Goal: Task Accomplishment & Management: Use online tool/utility

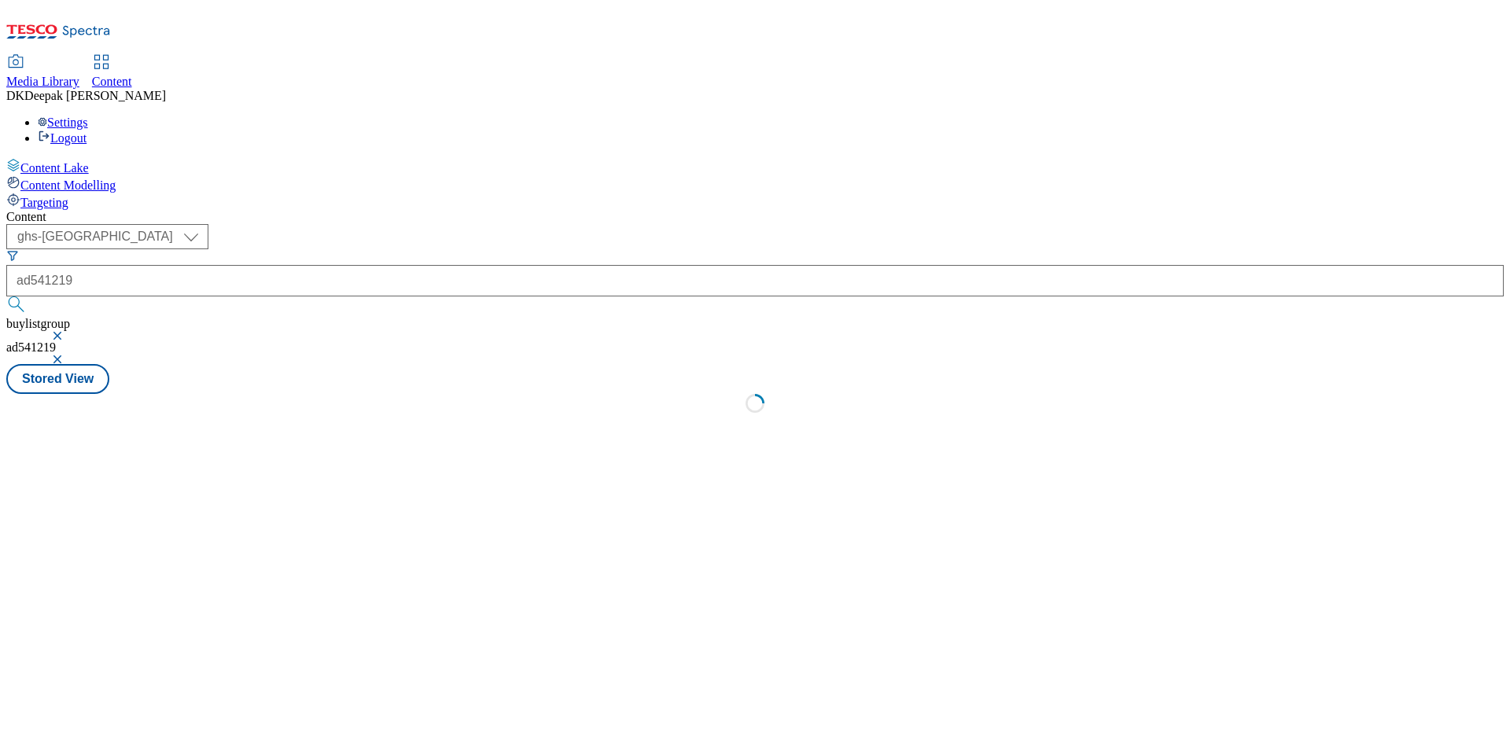
select select "ghs-uk"
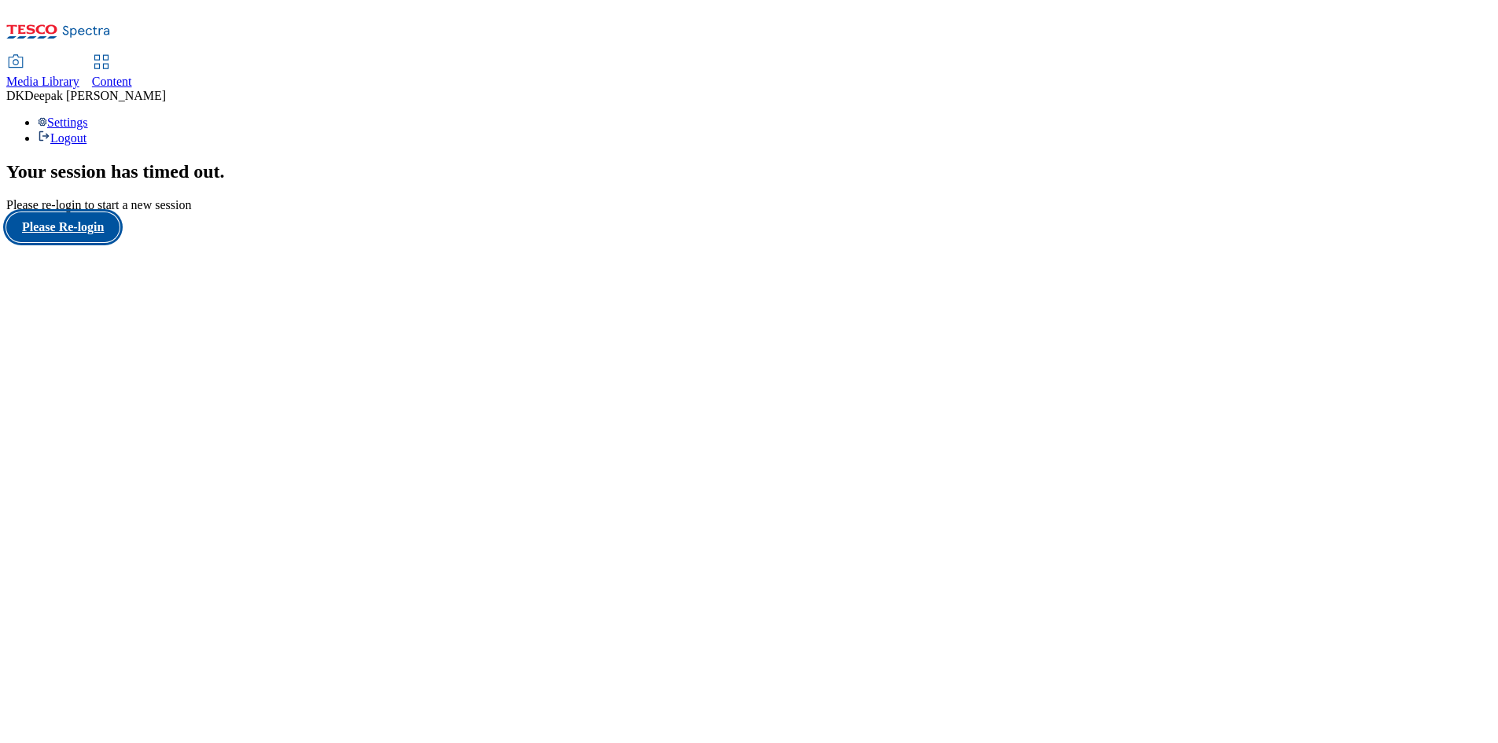
click at [114, 242] on button "Please Re-login" at bounding box center [62, 227] width 113 height 30
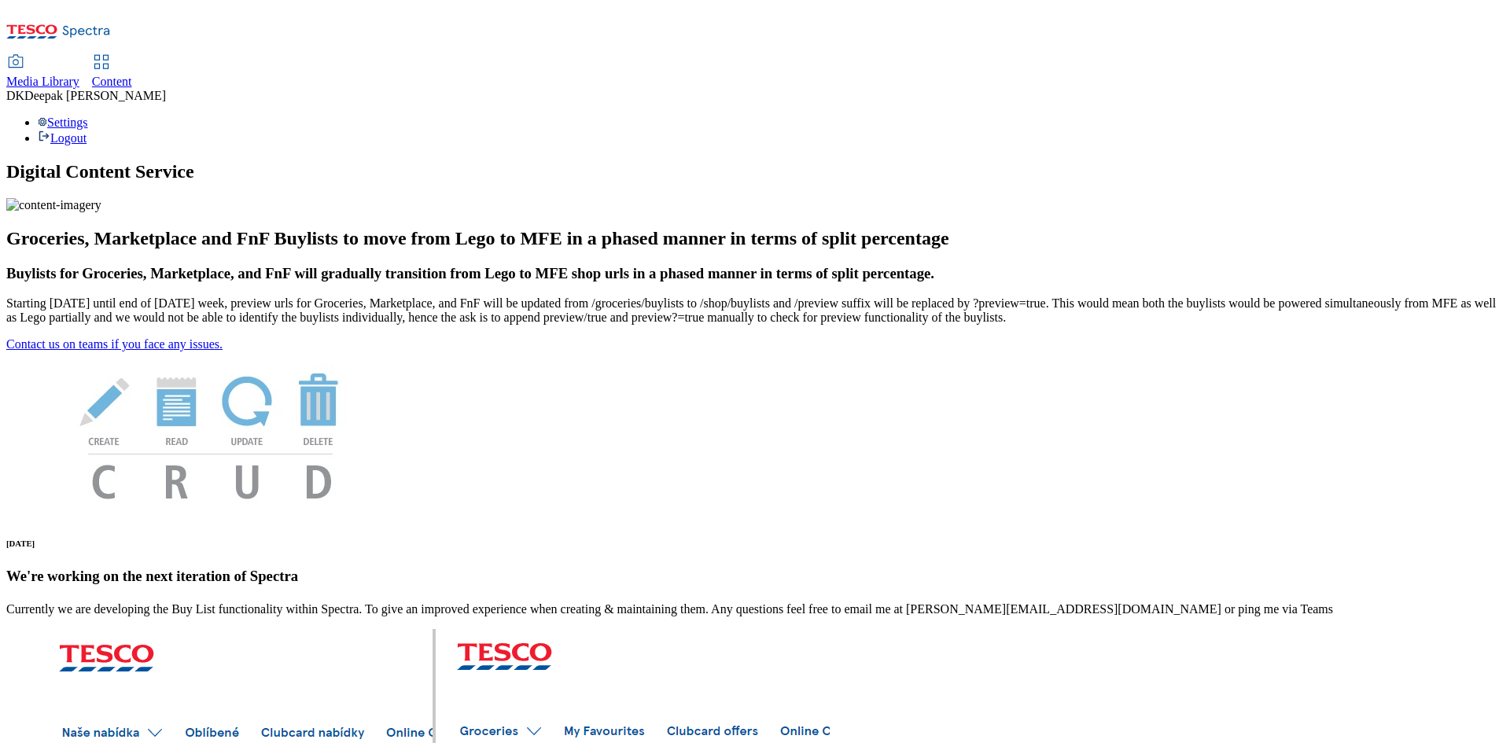
click at [132, 75] on span "Content" at bounding box center [112, 81] width 40 height 13
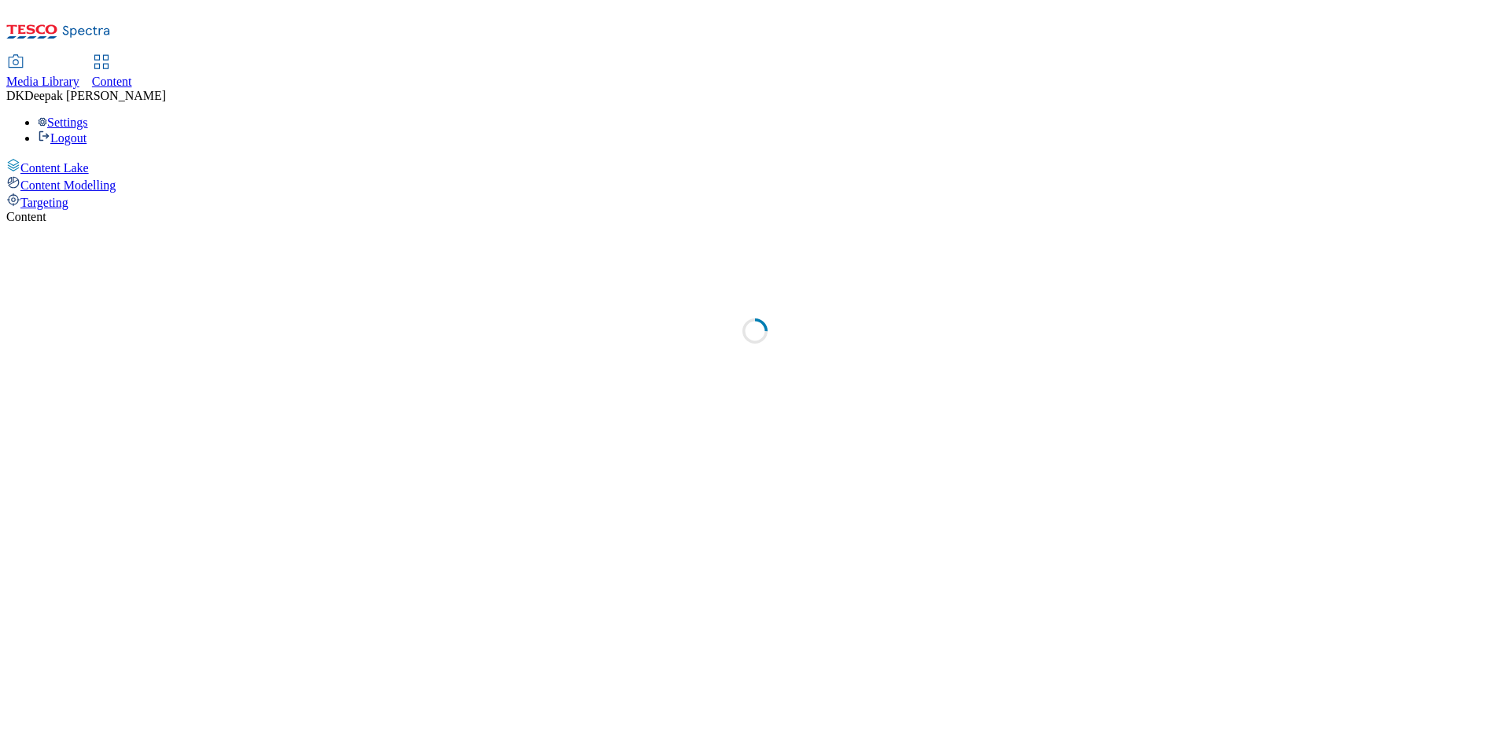
select select "ghs-[GEOGRAPHIC_DATA]"
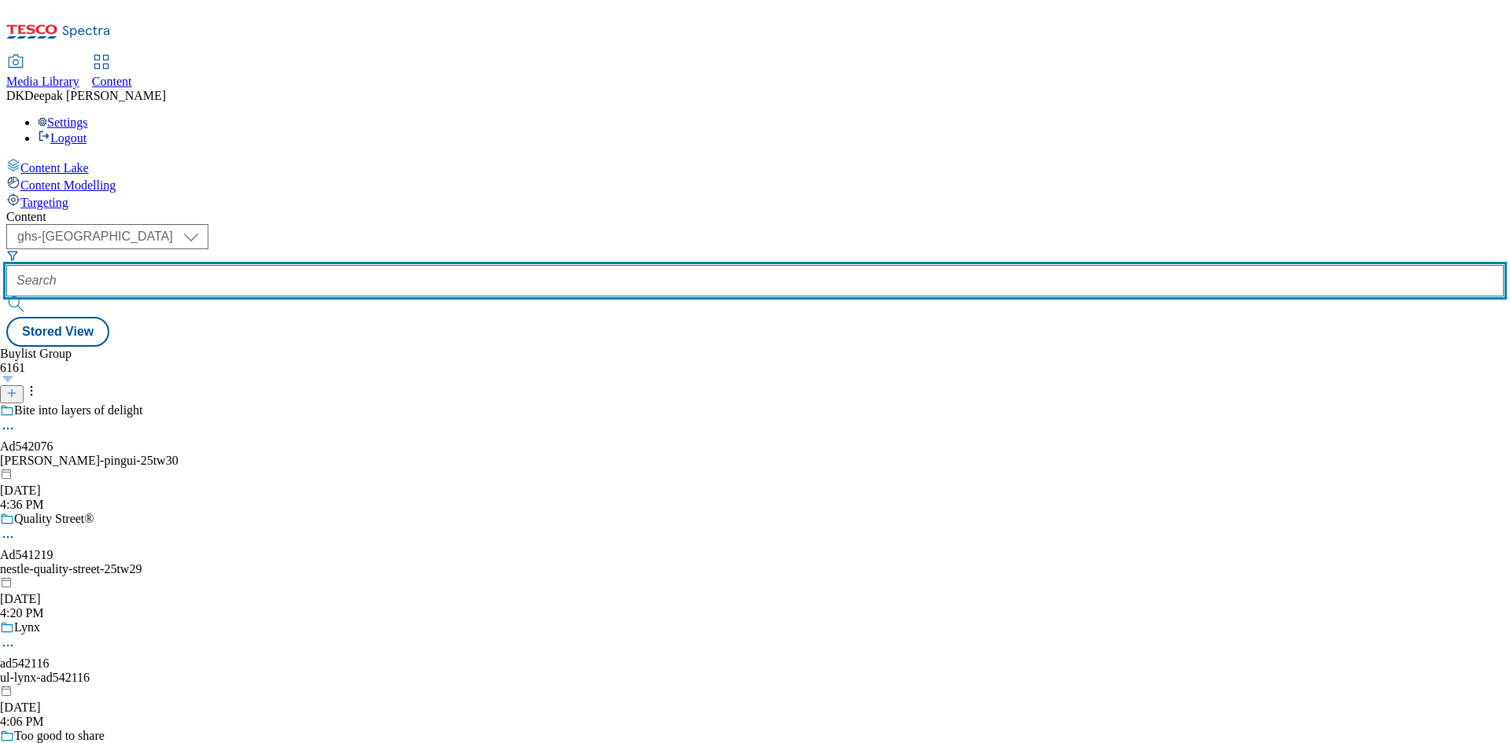
click at [354, 265] on input "text" at bounding box center [754, 280] width 1497 height 31
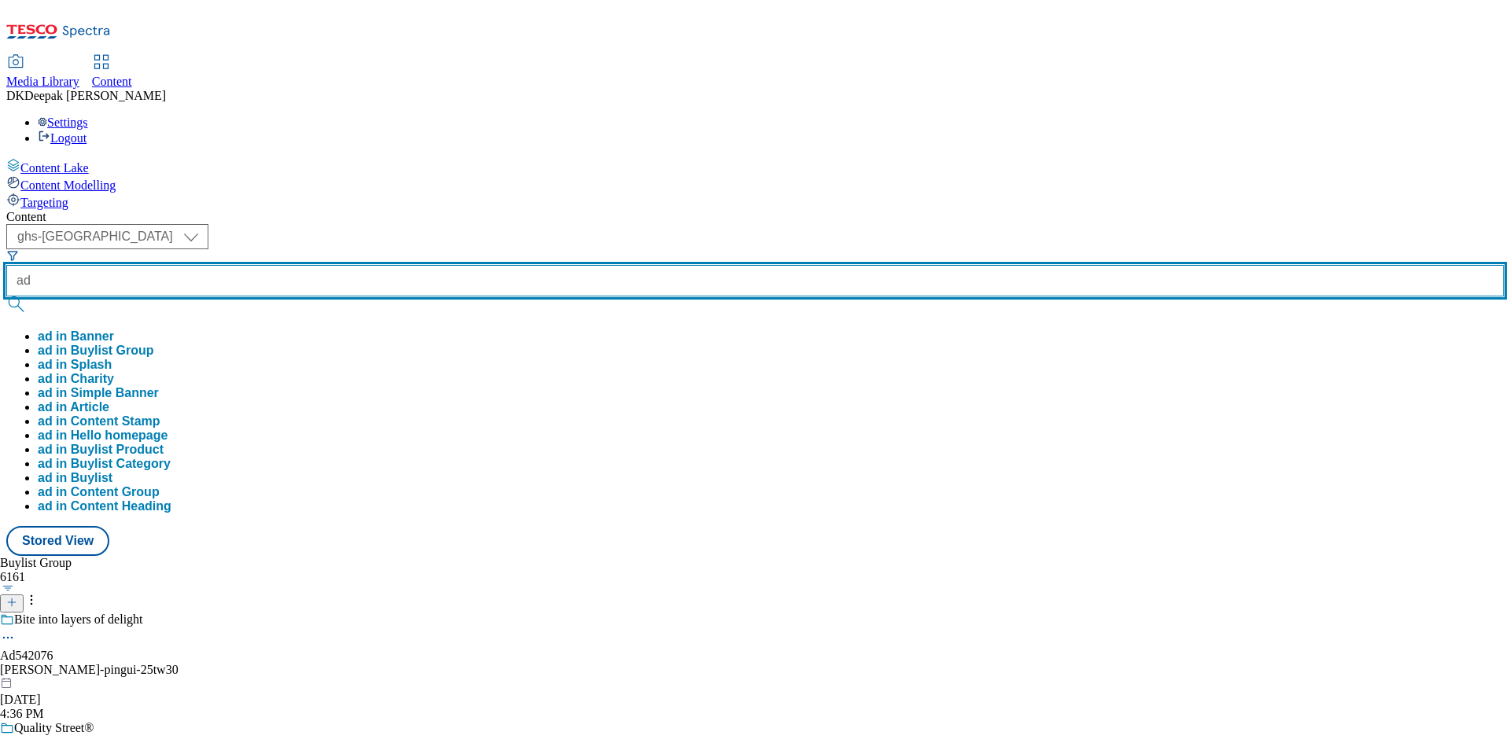
paste input "541219"
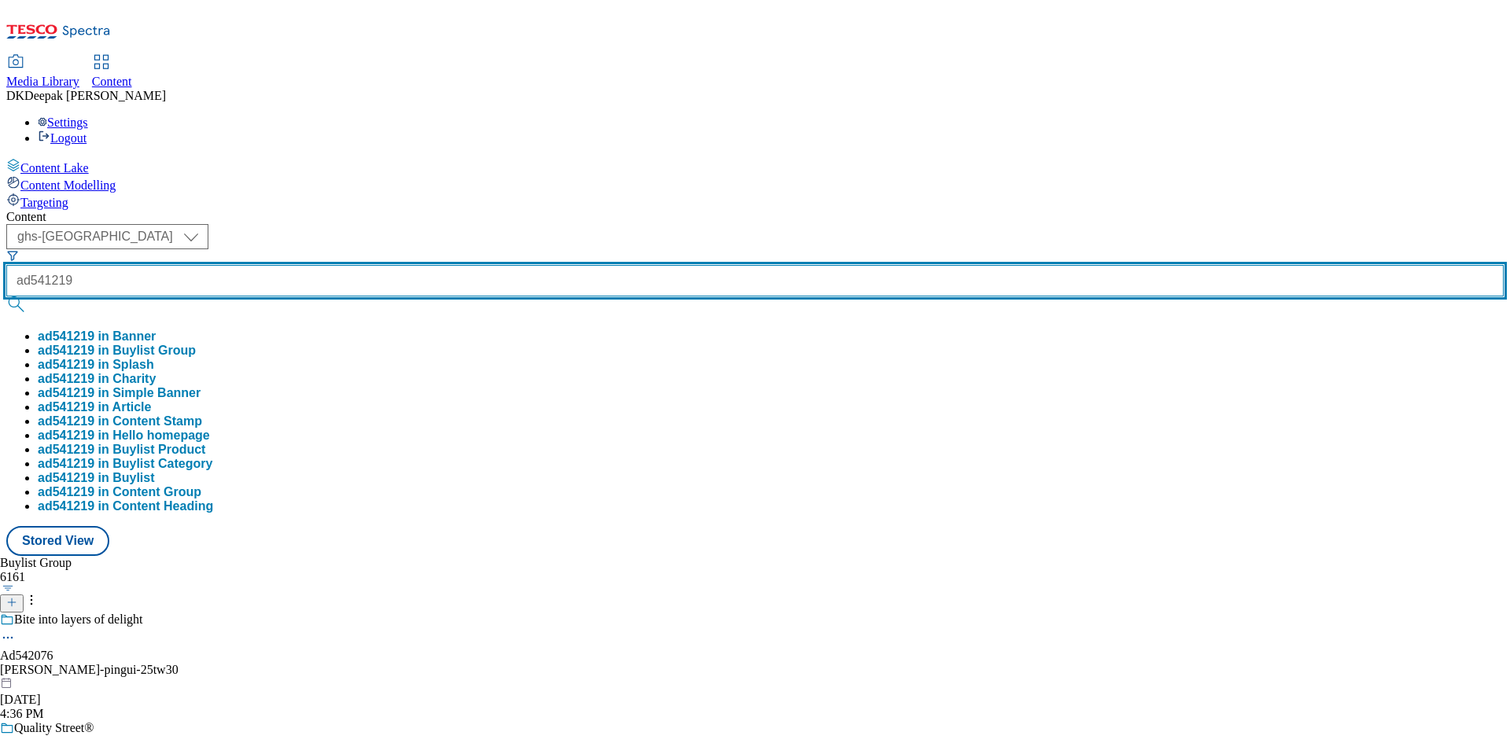
type input "ad541219"
click at [6, 296] on button "submit" at bounding box center [17, 304] width 22 height 16
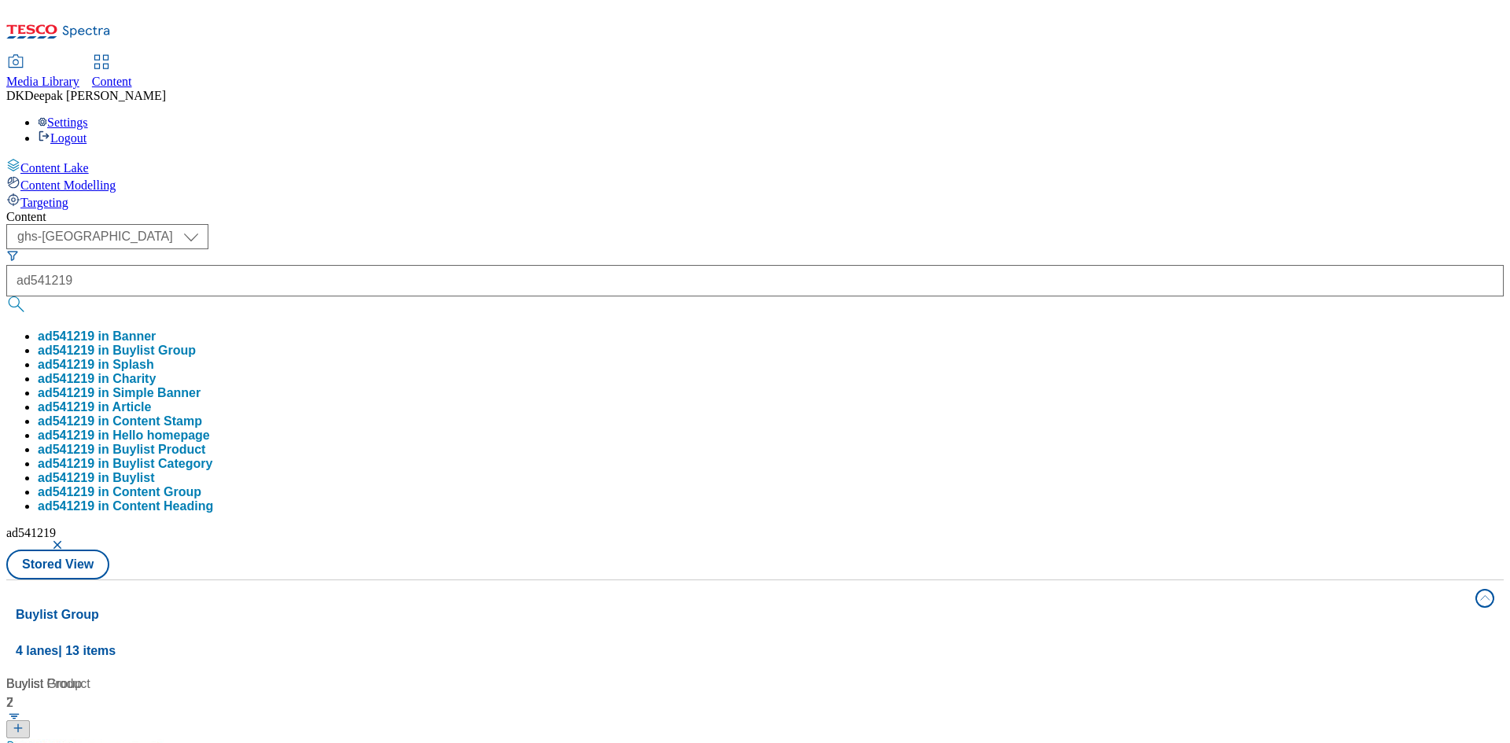
drag, startPoint x: 381, startPoint y: 617, endPoint x: 384, endPoint y: 607, distance: 9.7
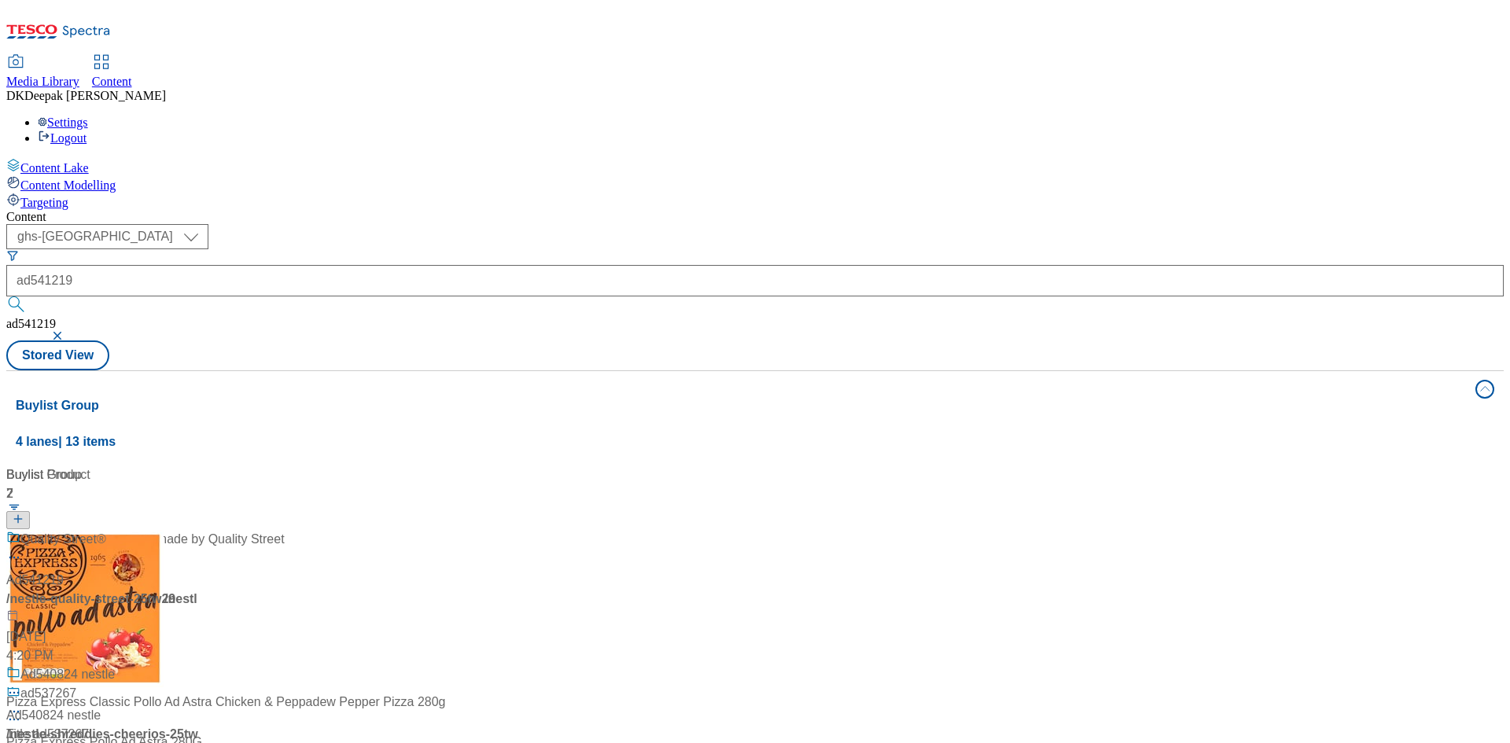
click at [285, 590] on div "/ nestle-quality-street-25tw29 / nestle" at bounding box center [145, 609] width 278 height 38
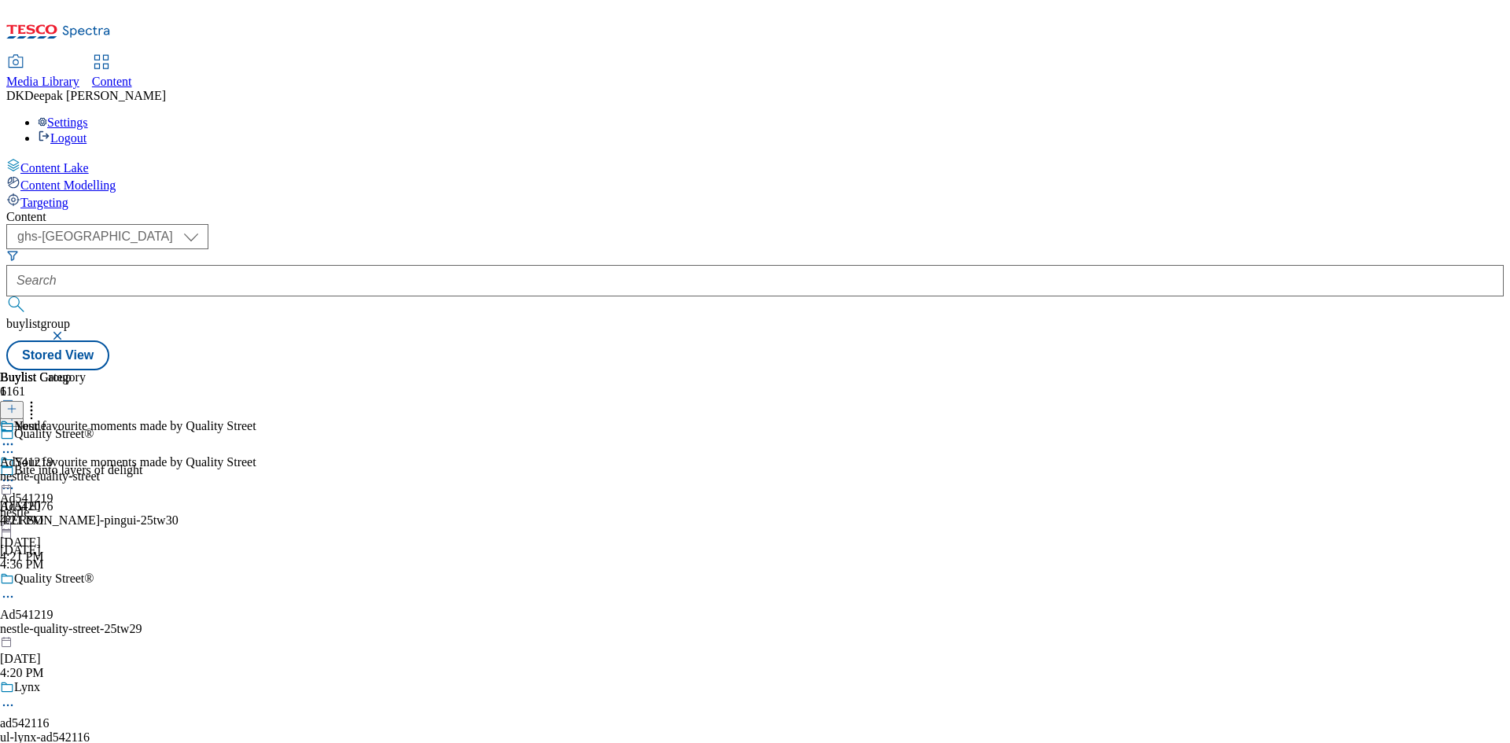
click at [16, 589] on icon at bounding box center [8, 597] width 16 height 16
click at [73, 620] on button "Edit" at bounding box center [52, 629] width 42 height 18
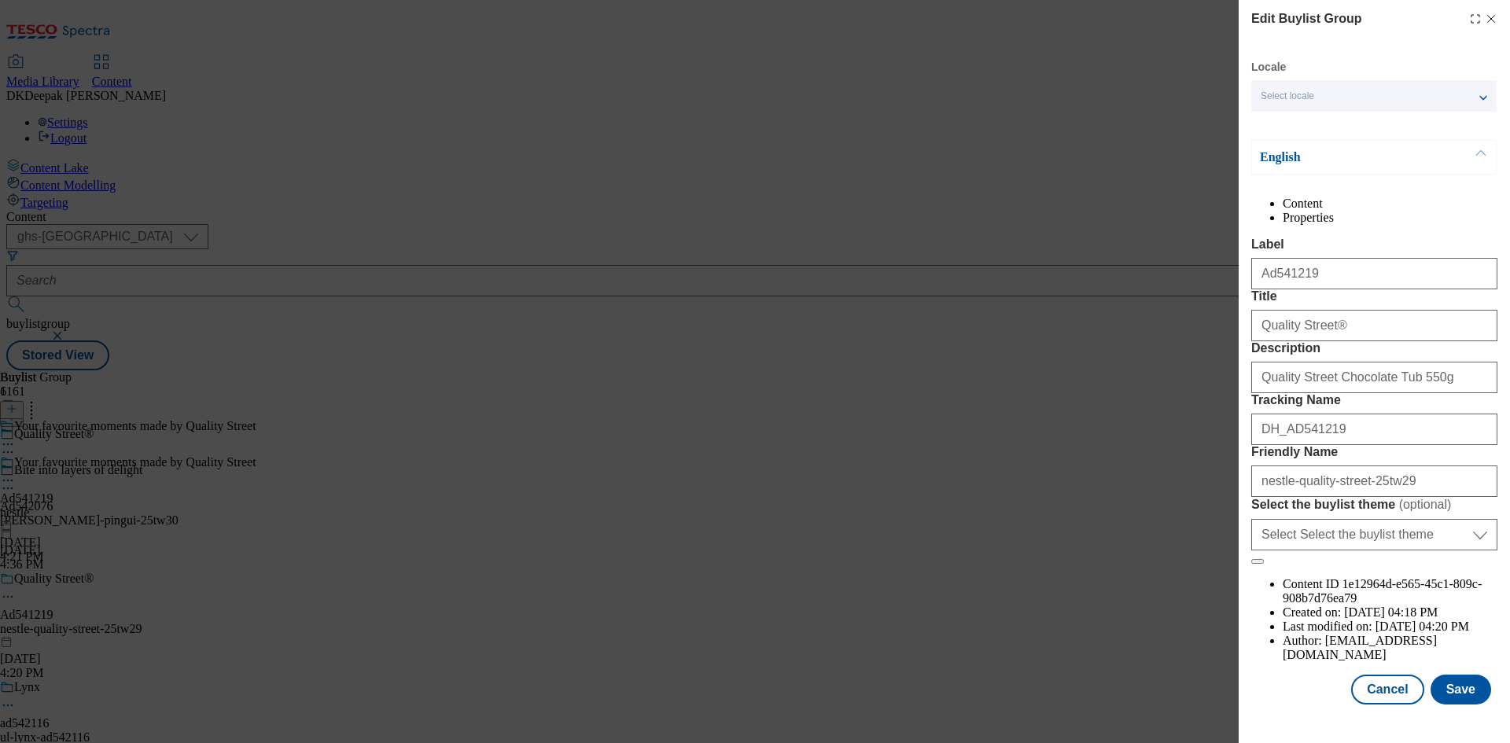
scroll to position [61, 0]
click at [1378, 700] on button "Cancel" at bounding box center [1387, 690] width 72 height 30
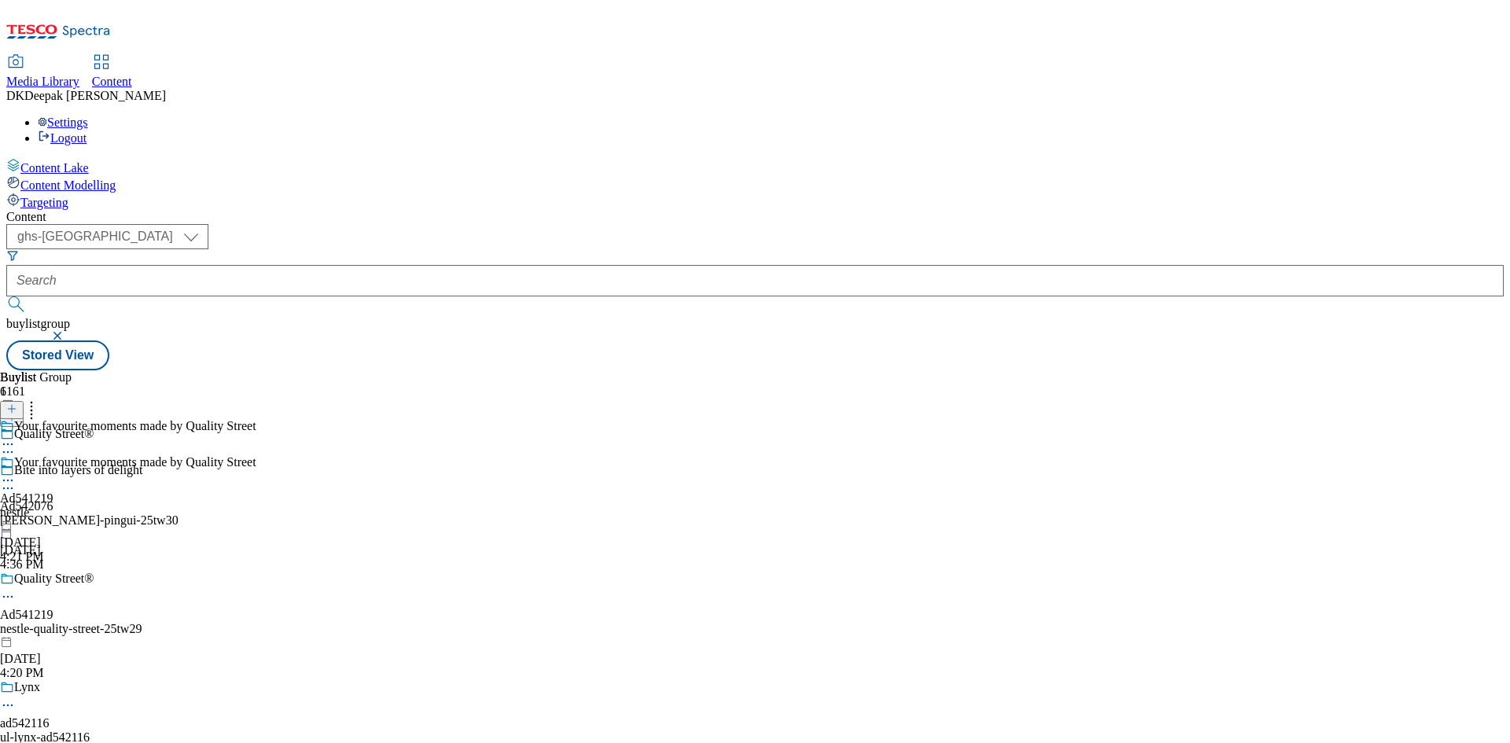
scroll to position [0, 0]
click at [256, 506] on div "nestle" at bounding box center [128, 513] width 256 height 14
click at [16, 473] on icon at bounding box center [8, 481] width 16 height 16
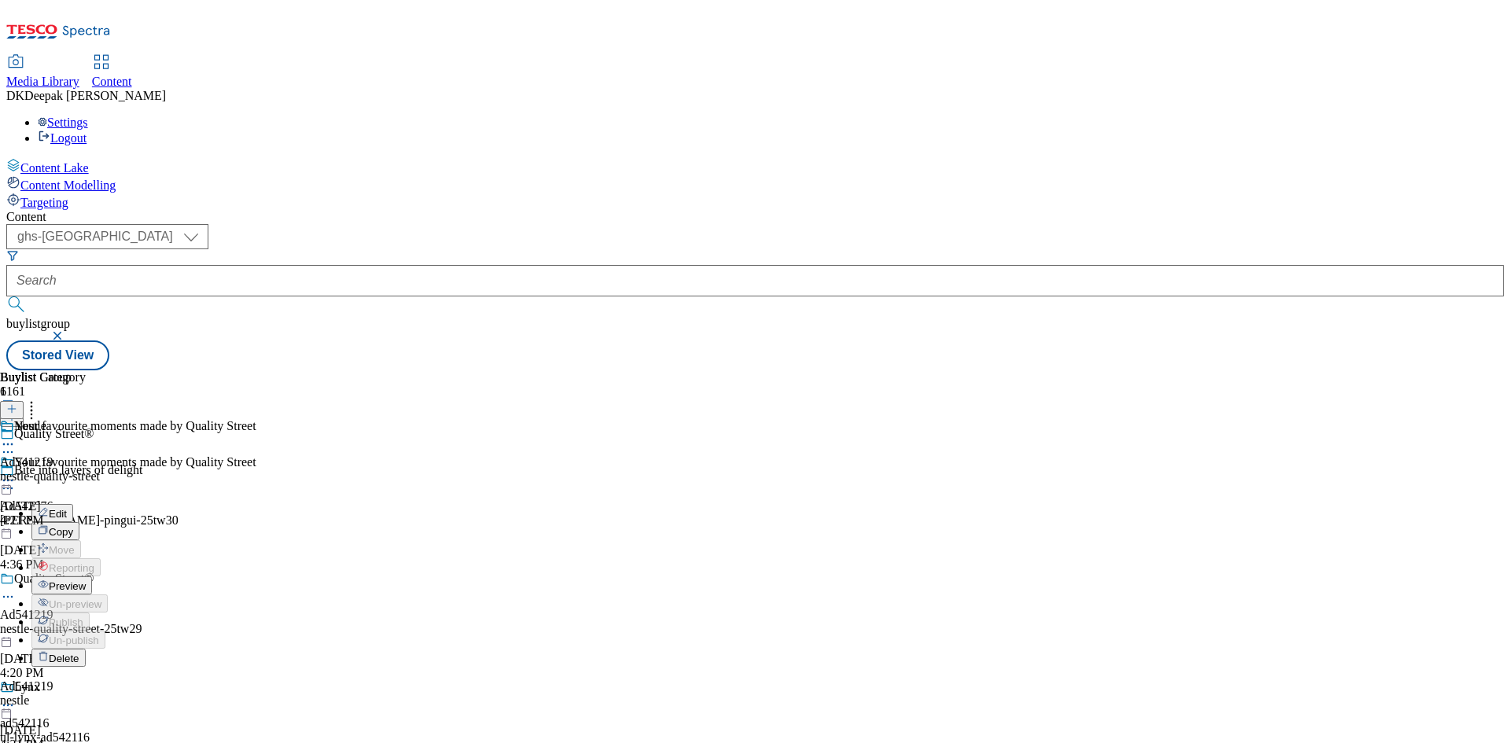
click at [73, 504] on button "Edit" at bounding box center [52, 513] width 42 height 18
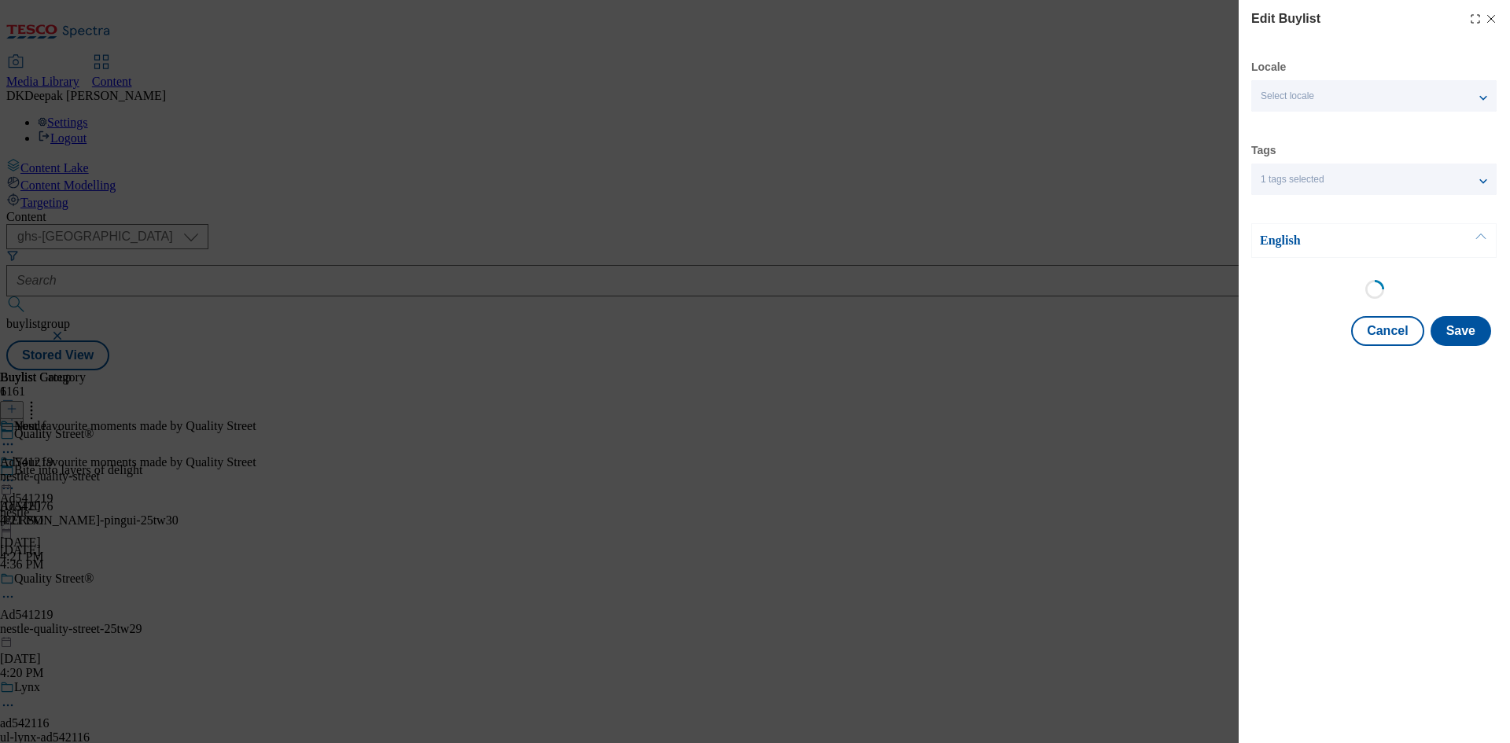
select select "tactical"
select select "supplier funded short term 1-3 weeks"
select select "dunnhumby"
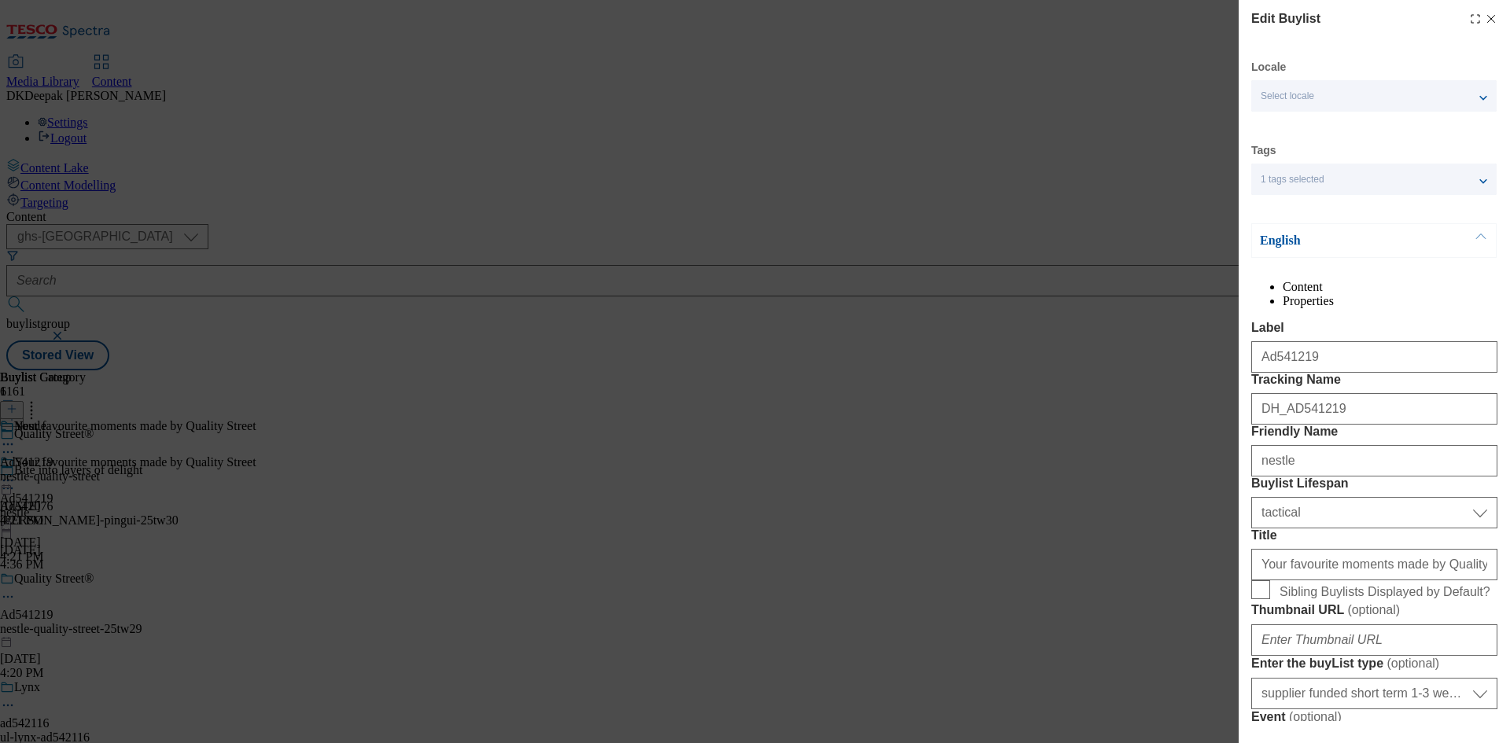
select select "Banner"
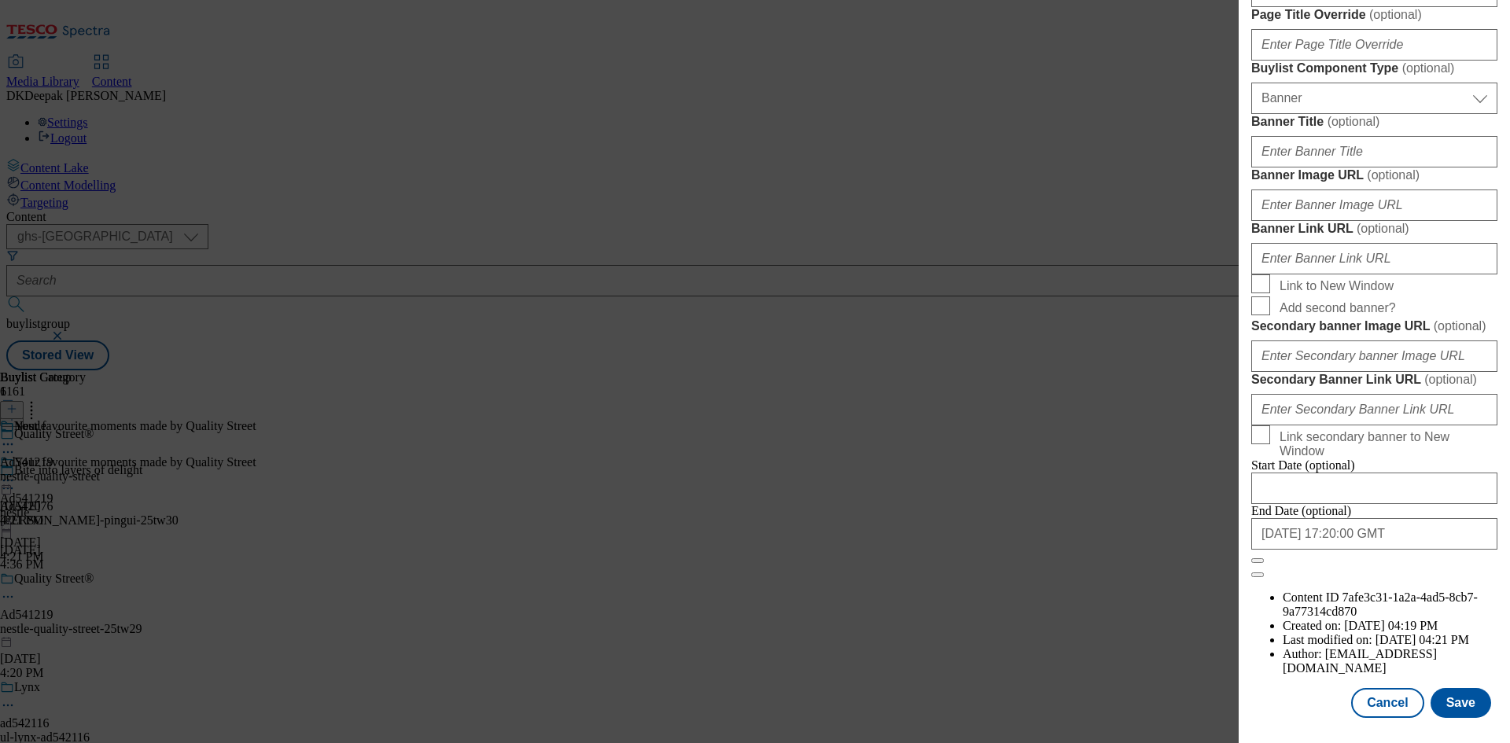
scroll to position [1628, 0]
click at [1372, 695] on button "Cancel" at bounding box center [1387, 703] width 72 height 30
select select "tactical"
select select "supplier funded short term 1-3 weeks"
select select "dunnhumby"
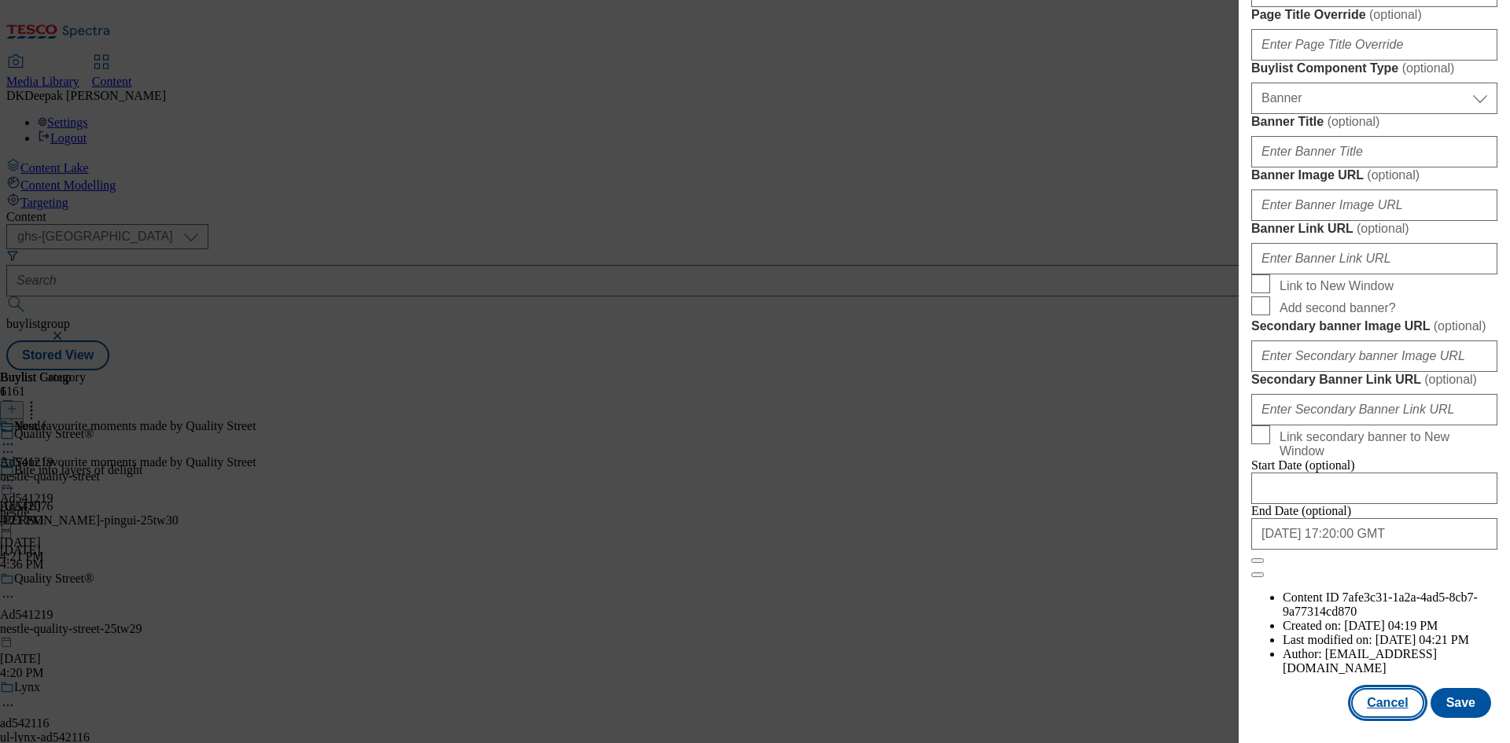
select select "Banner"
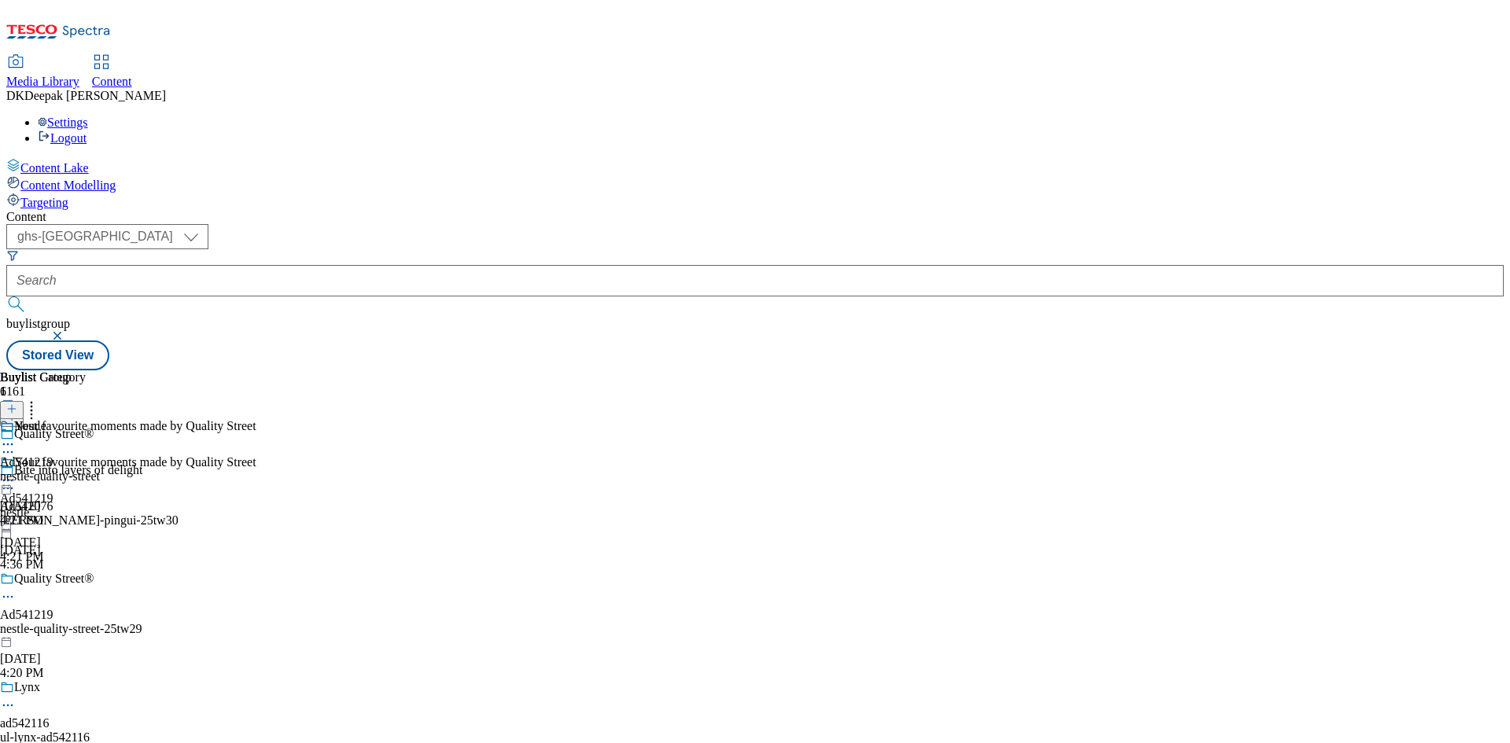
scroll to position [1276, 0]
click at [100, 469] on div "nestle-quality-street" at bounding box center [50, 476] width 100 height 14
click at [16, 473] on icon at bounding box center [8, 481] width 16 height 16
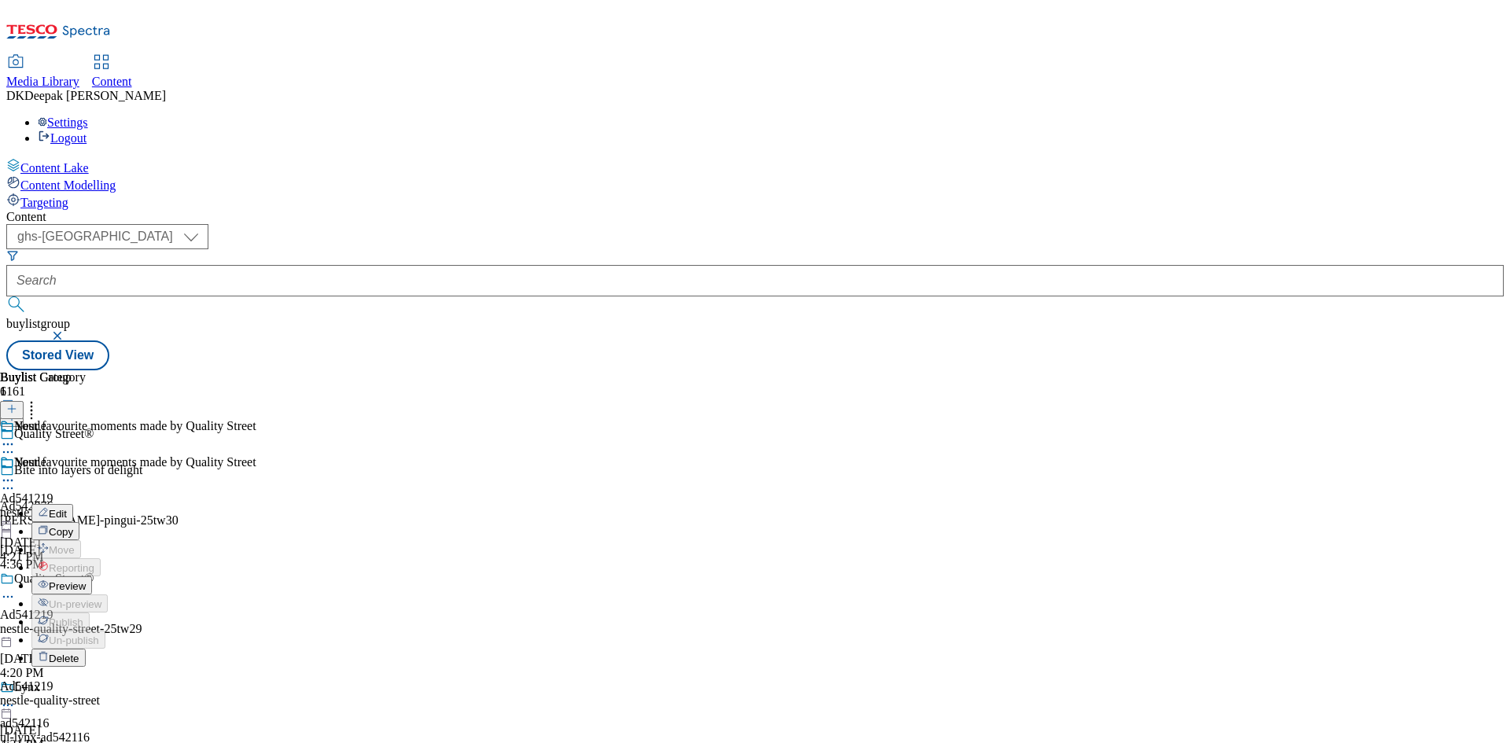
click at [73, 504] on button "Edit" at bounding box center [52, 513] width 42 height 18
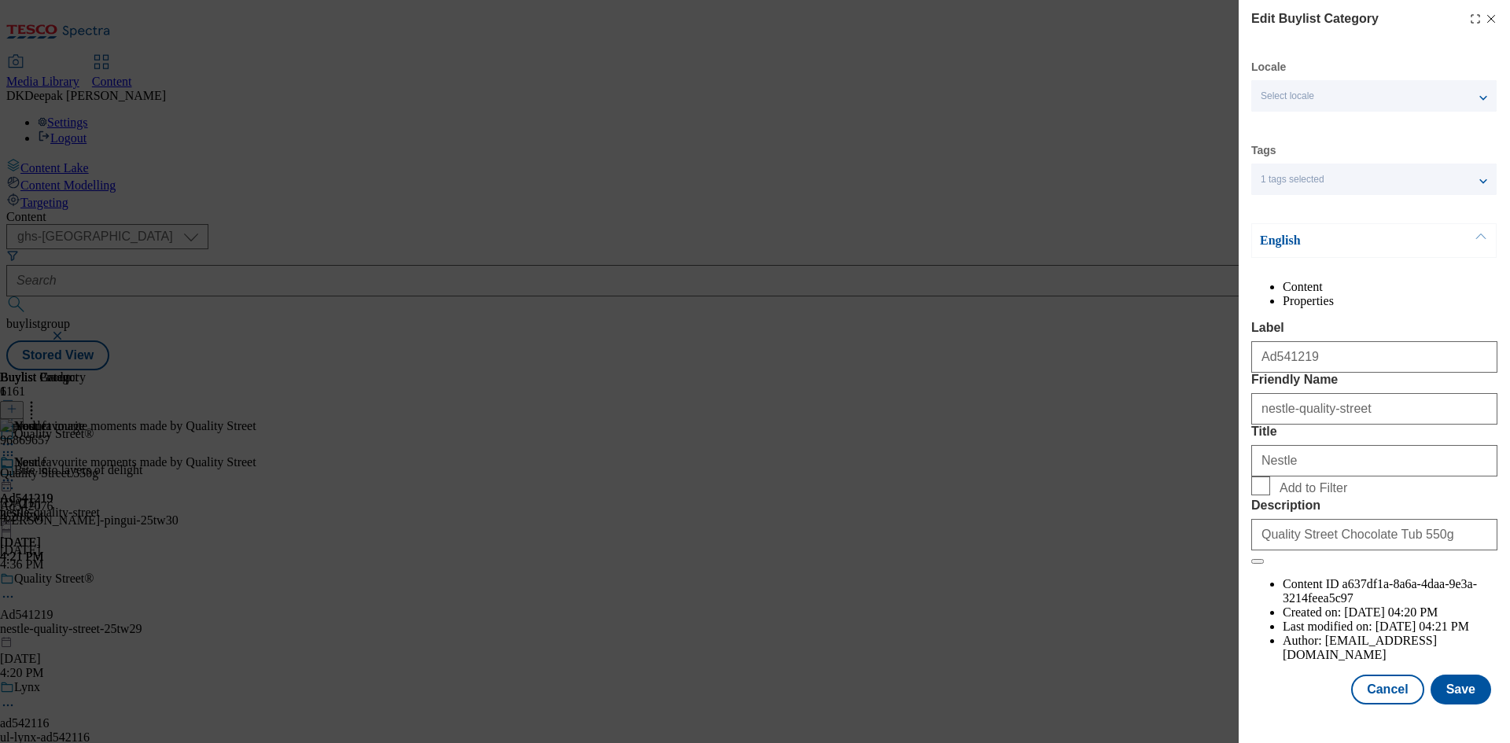
scroll to position [31, 0]
click at [1380, 682] on div "Locale Select locale English Welsh Tags 1 tags selected fnf marketplace whoosh …" at bounding box center [1374, 382] width 246 height 645
click at [1380, 691] on button "Cancel" at bounding box center [1387, 690] width 72 height 30
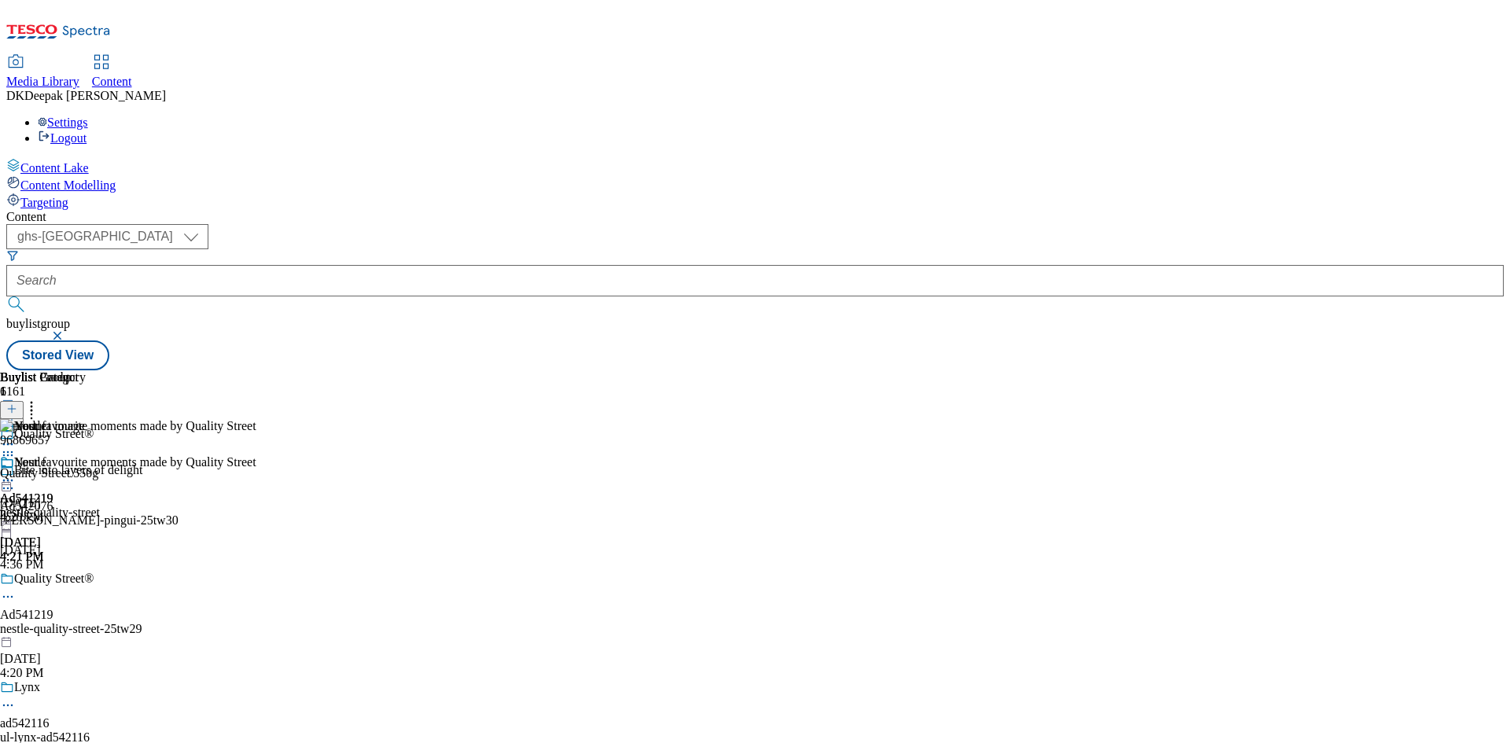
scroll to position [0, 0]
click at [9, 480] on circle at bounding box center [8, 481] width 2 height 2
click at [86, 580] on span "Preview" at bounding box center [67, 586] width 37 height 12
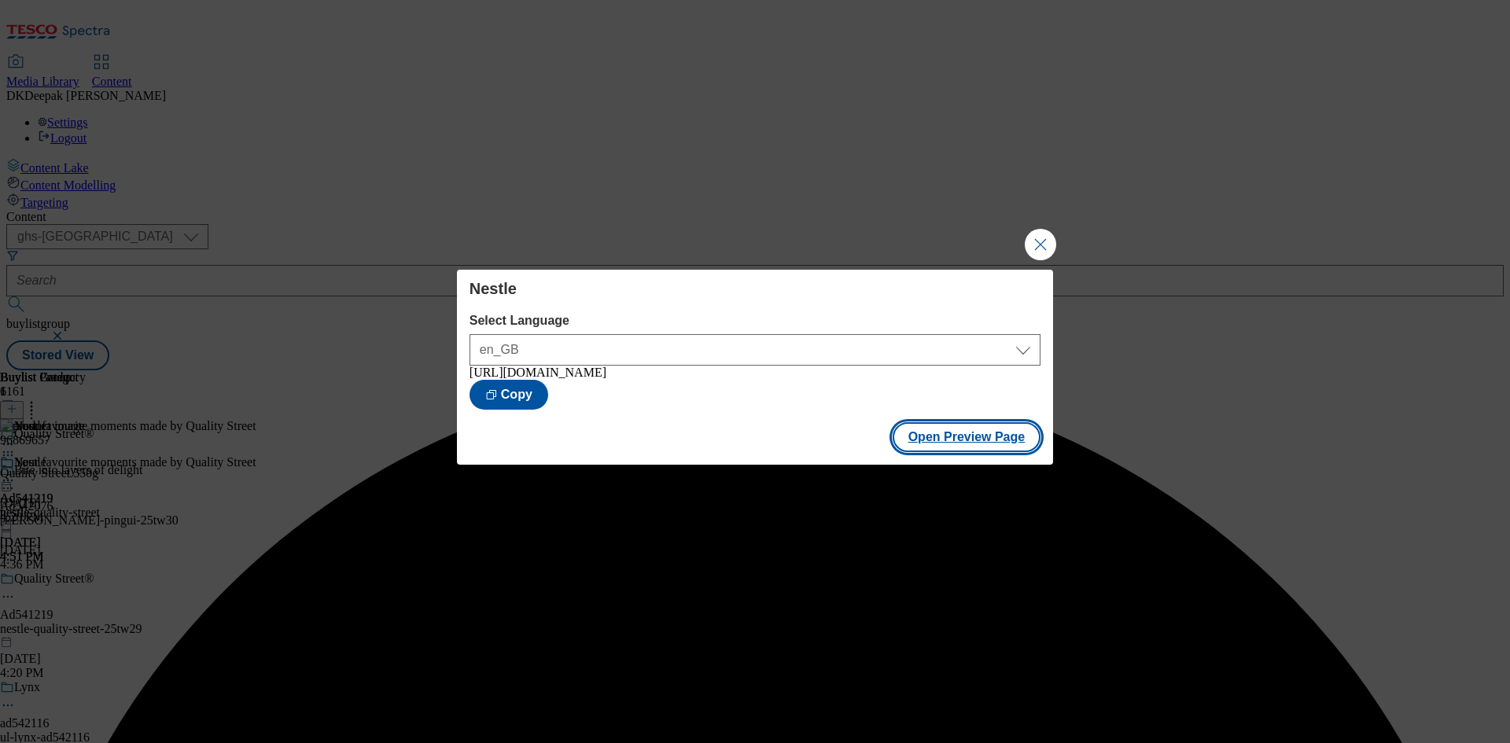
click at [982, 446] on button "Open Preview Page" at bounding box center [967, 437] width 149 height 30
click at [1040, 241] on button "Close Modal" at bounding box center [1040, 244] width 31 height 31
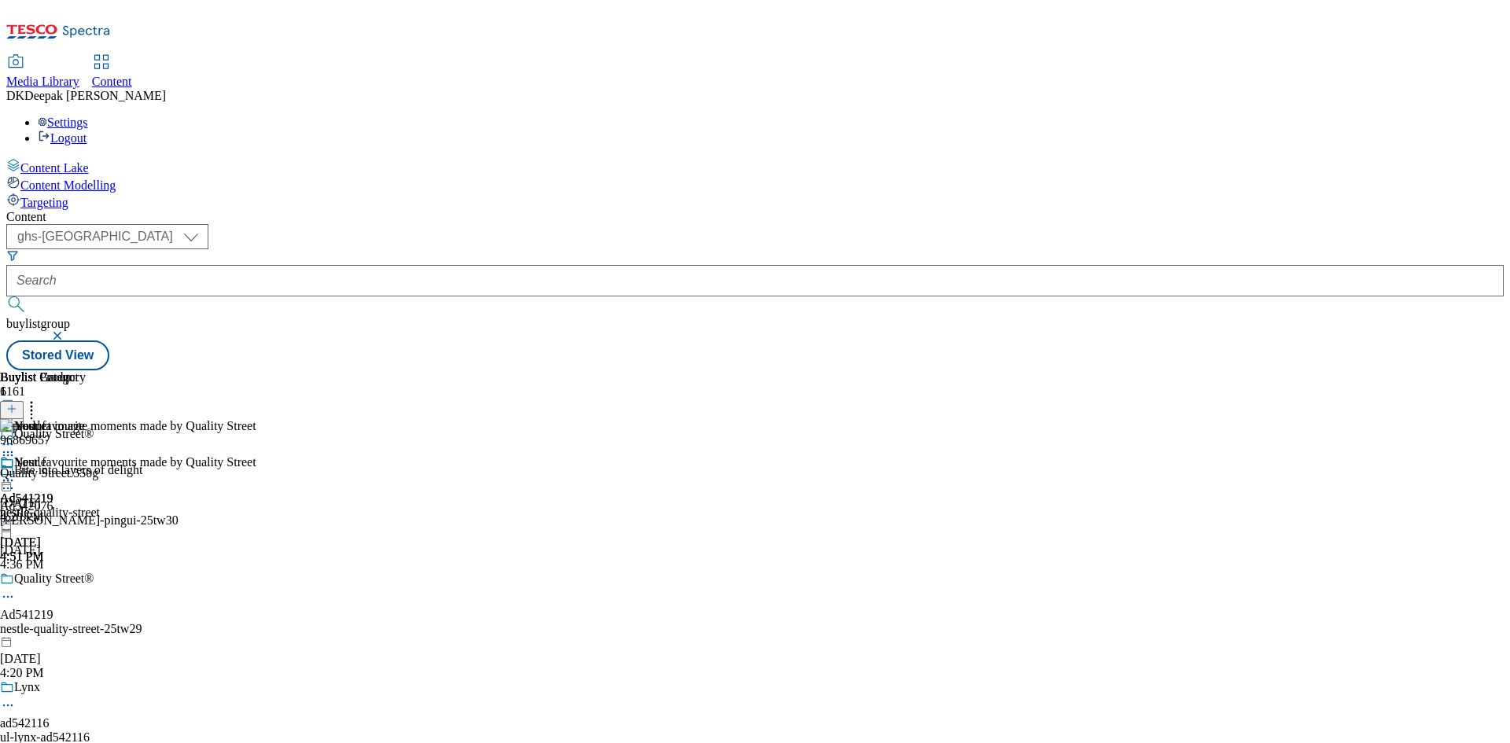
click at [16, 473] on icon at bounding box center [8, 481] width 16 height 16
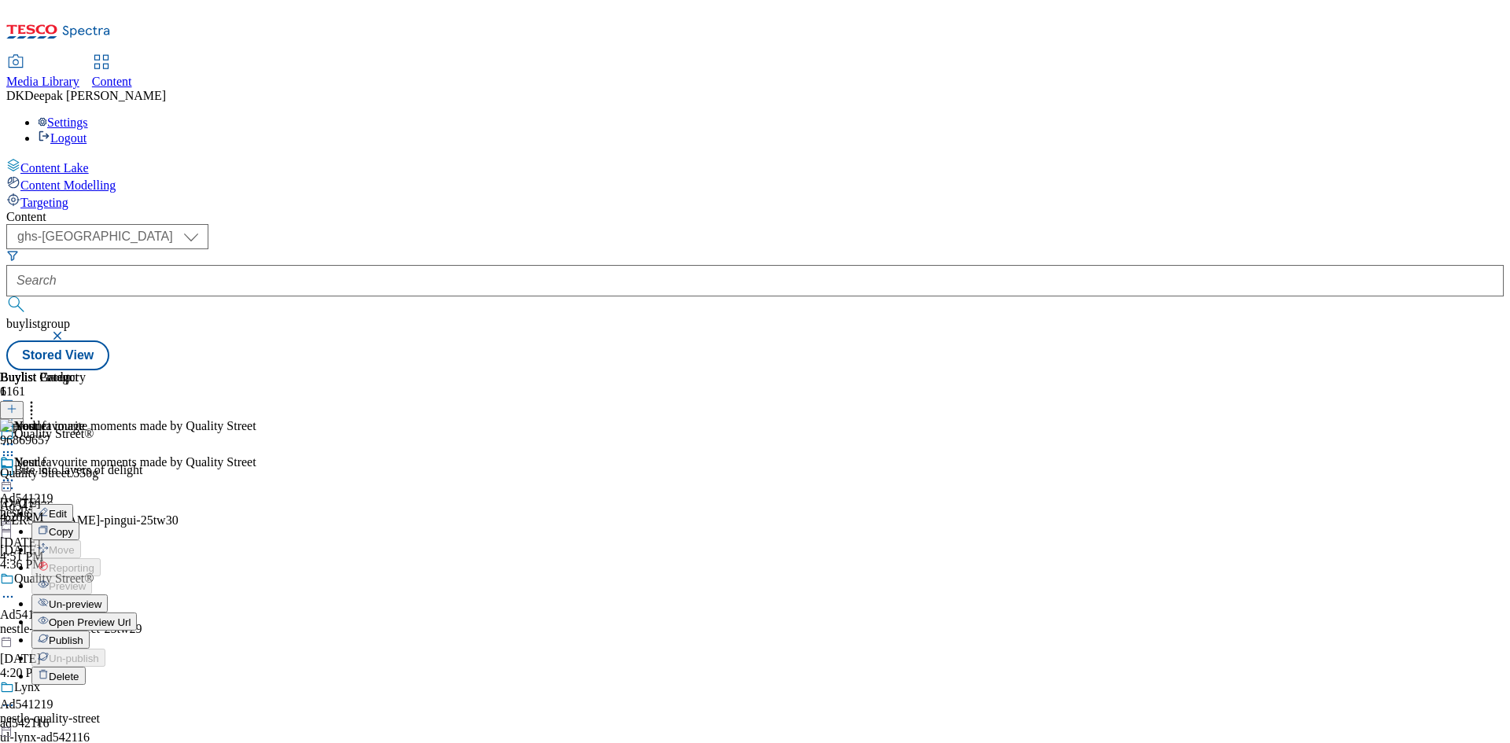
click at [83, 635] on span "Publish" at bounding box center [66, 641] width 35 height 12
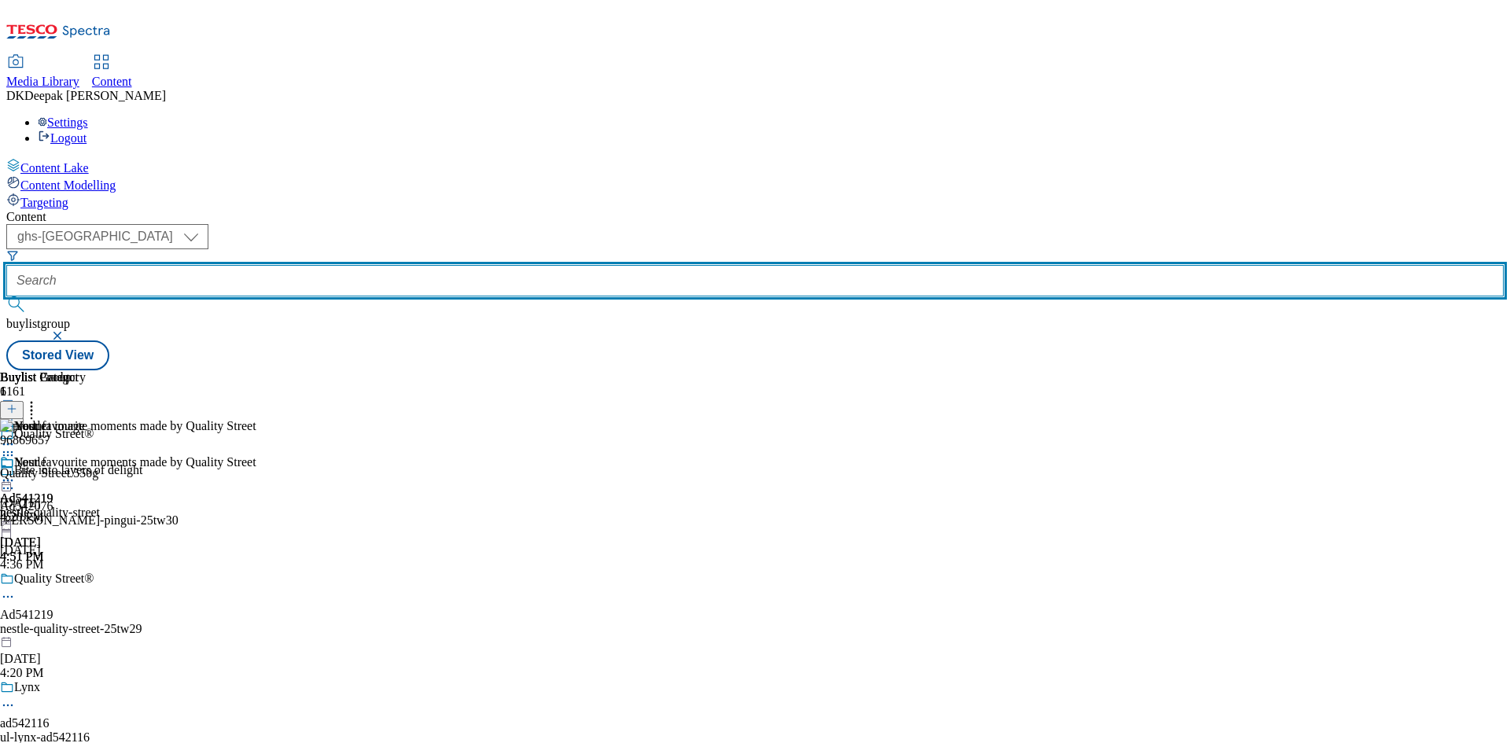
click at [369, 265] on input "text" at bounding box center [754, 280] width 1497 height 31
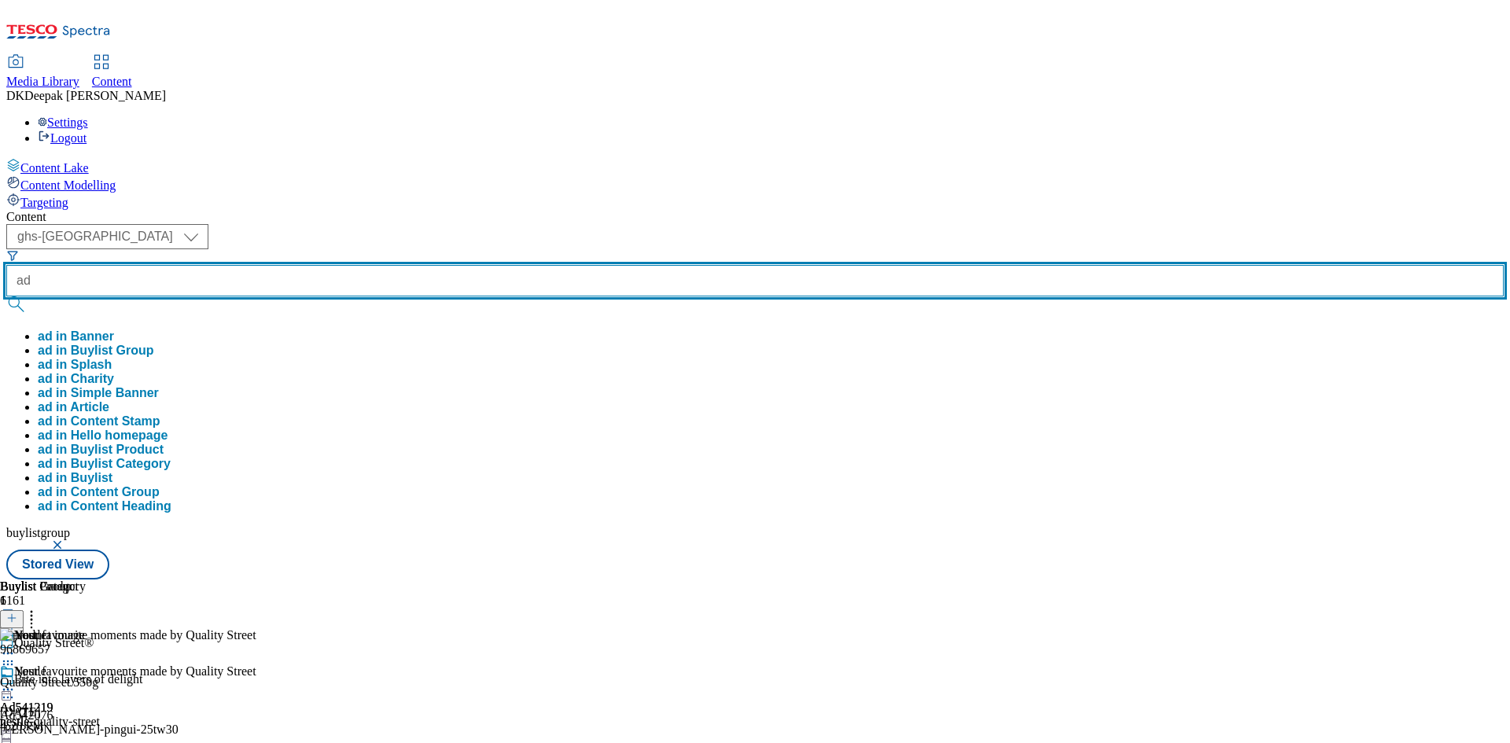
paste input "542076"
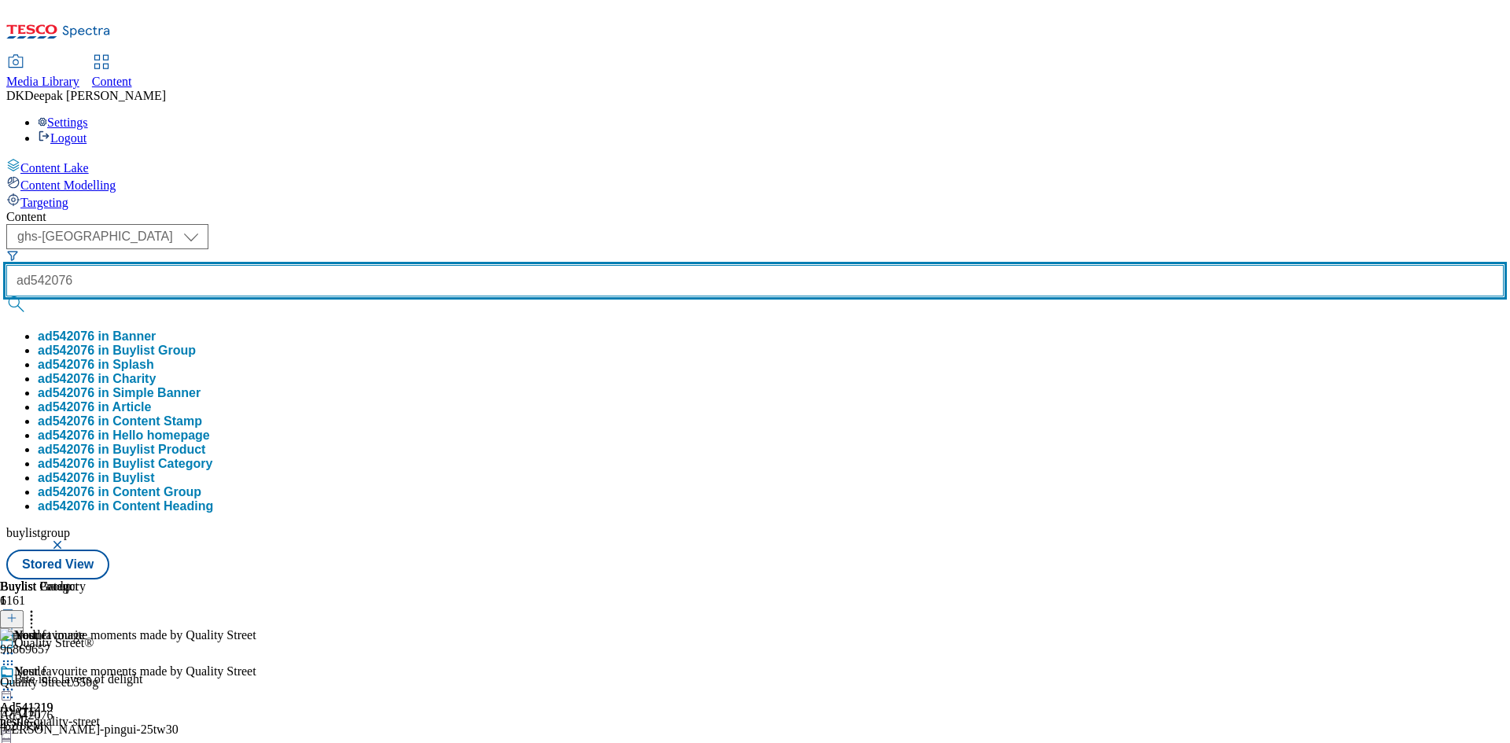
type input "ad542076"
click at [6, 296] on button "submit" at bounding box center [17, 304] width 22 height 16
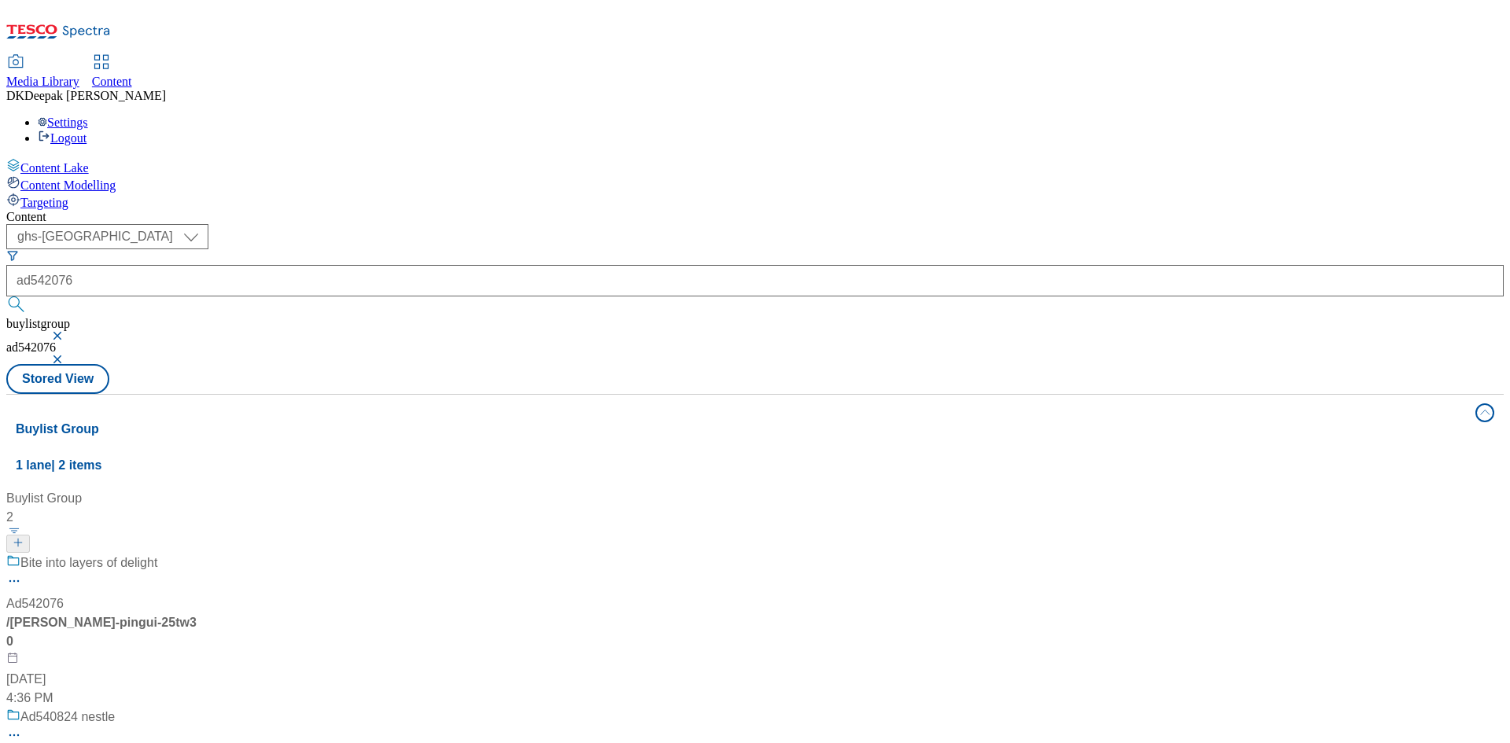
click at [203, 554] on div "Bite into layers of delight Ad542076 / [PERSON_NAME]-pingui-25tw30 [DATE] 4:36 …" at bounding box center [104, 631] width 197 height 154
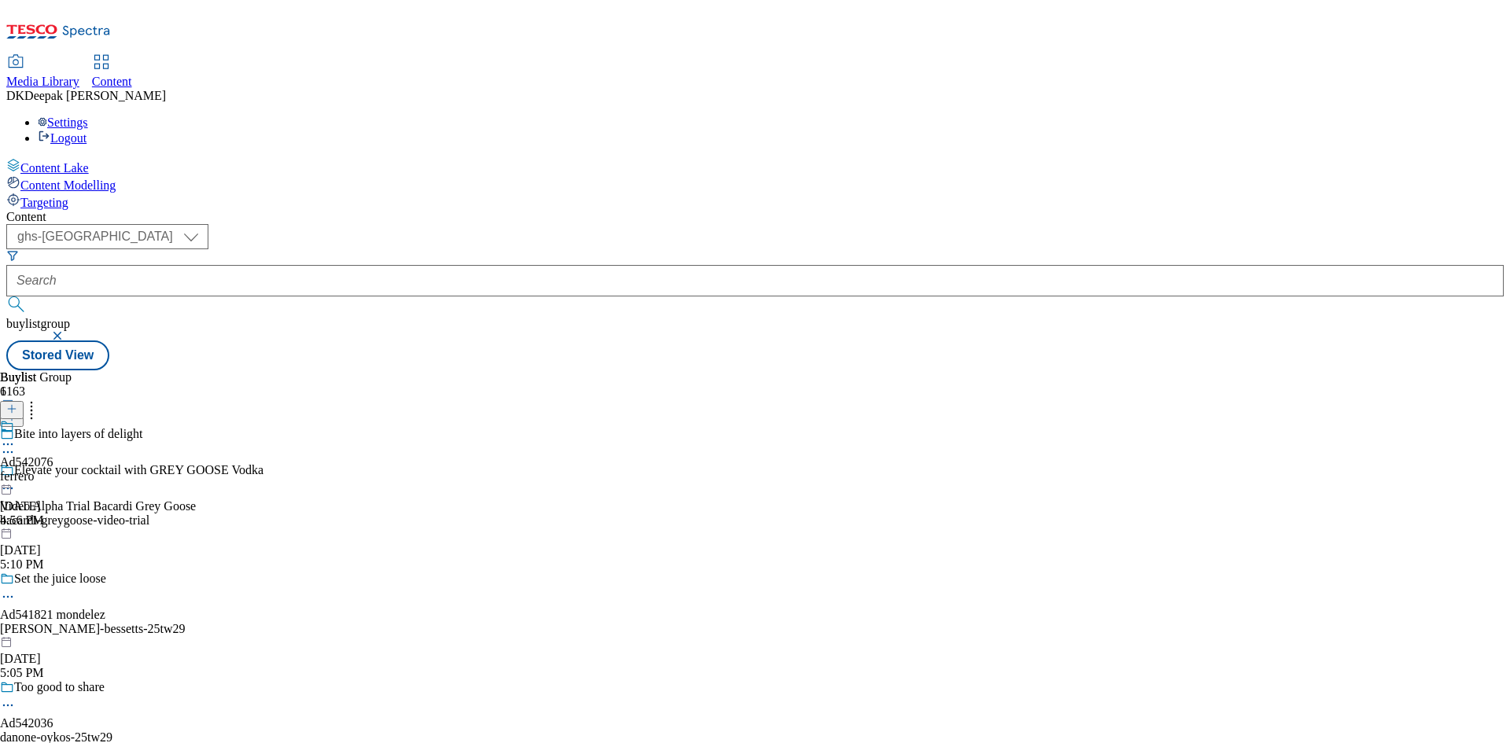
click at [16, 444] on icon at bounding box center [8, 452] width 16 height 16
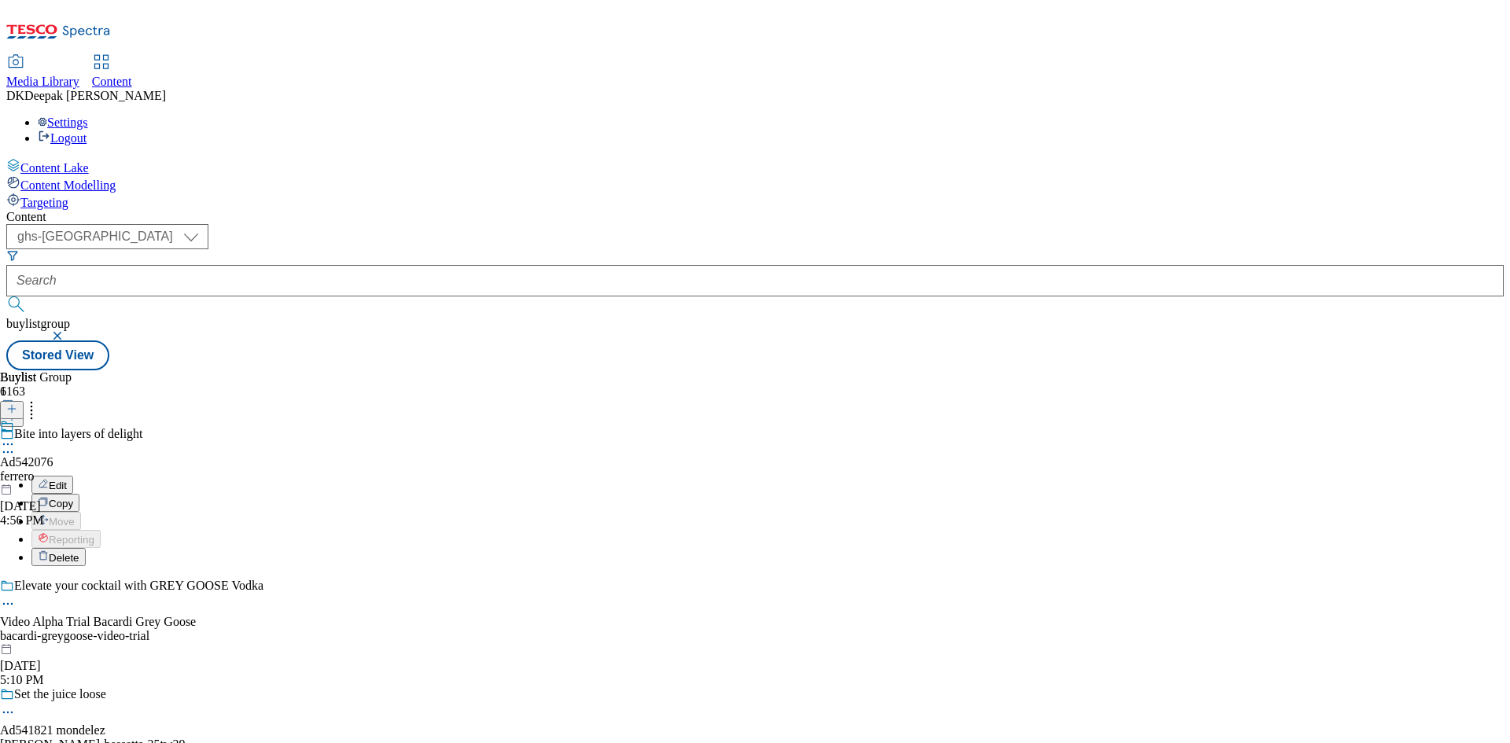
click at [263, 476] on li "Edit" at bounding box center [147, 485] width 232 height 18
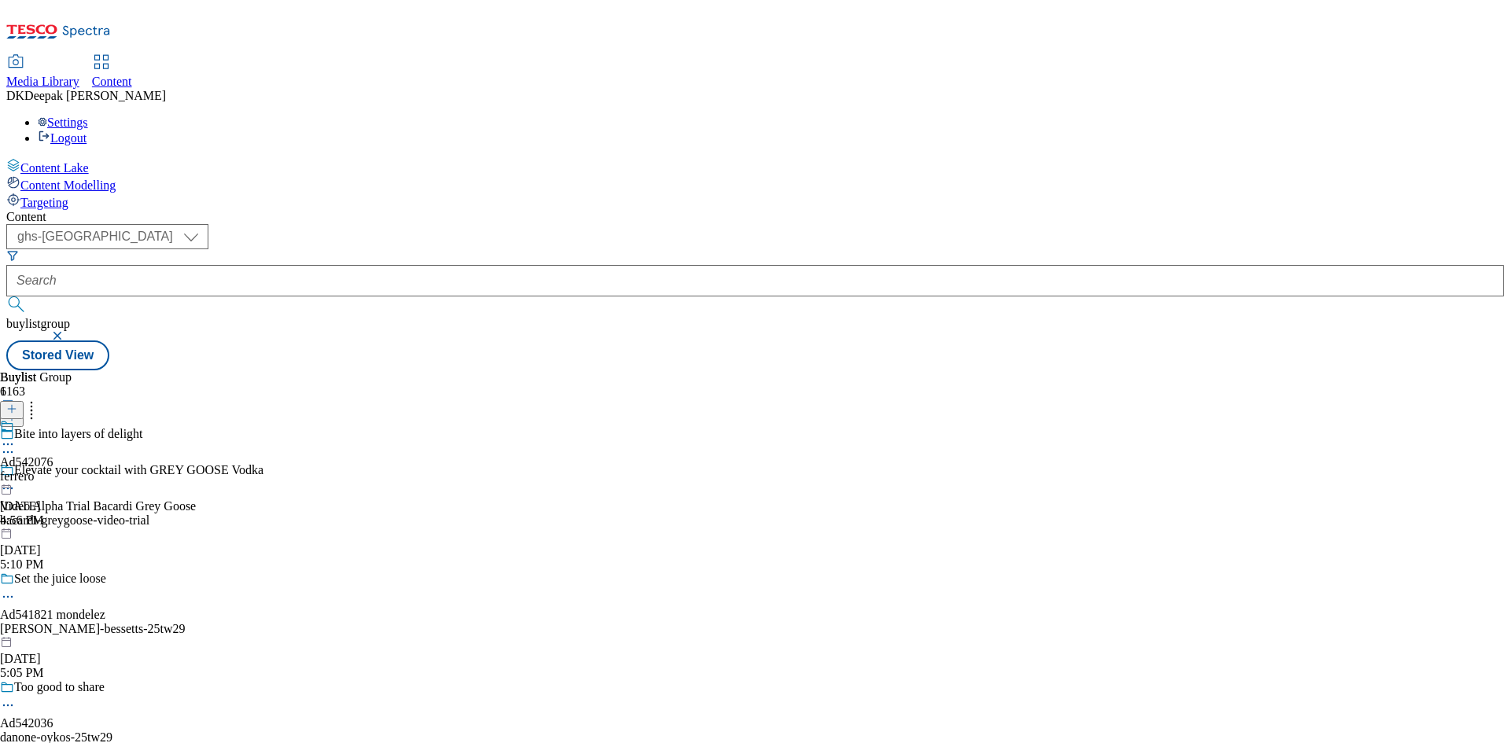
click at [16, 444] on icon at bounding box center [8, 452] width 16 height 16
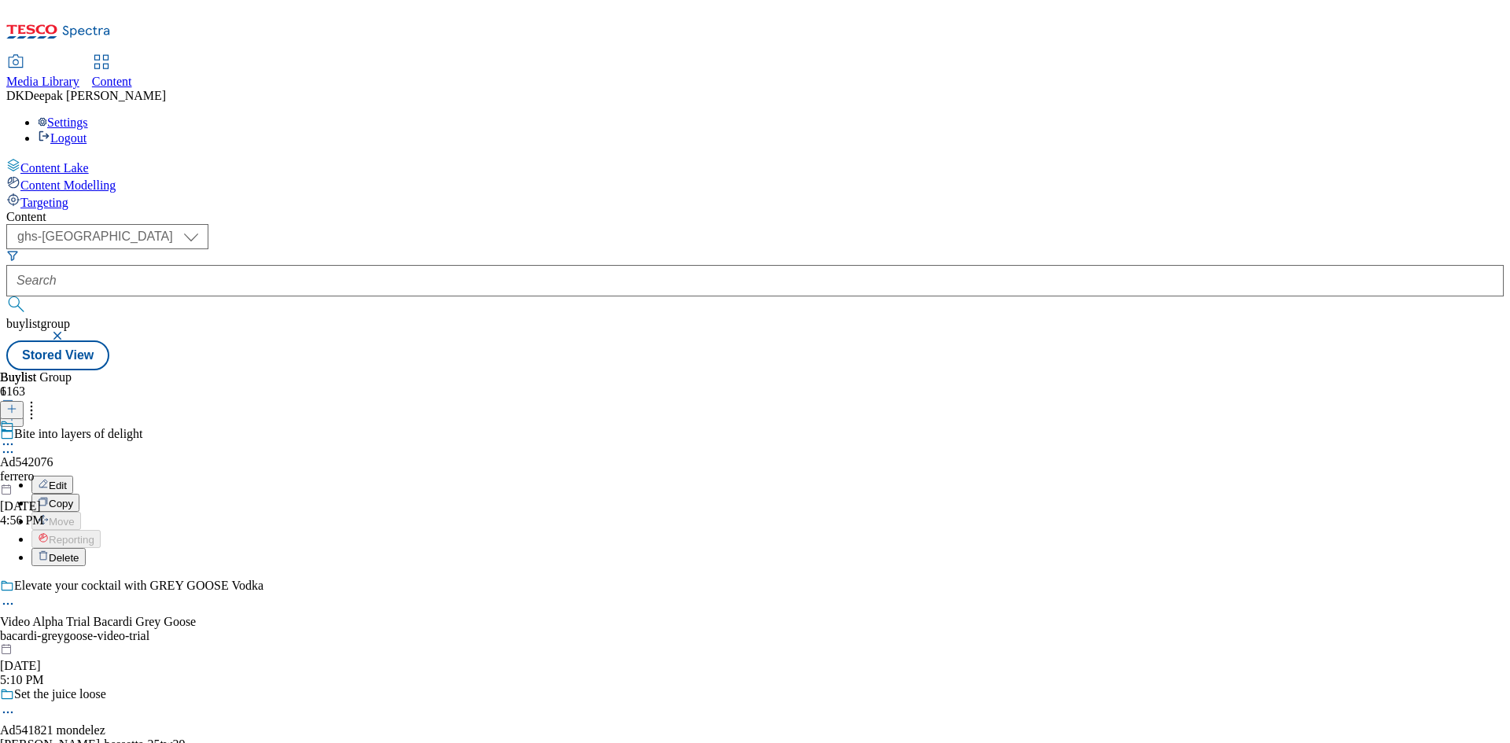
click at [73, 476] on button "Edit" at bounding box center [52, 485] width 42 height 18
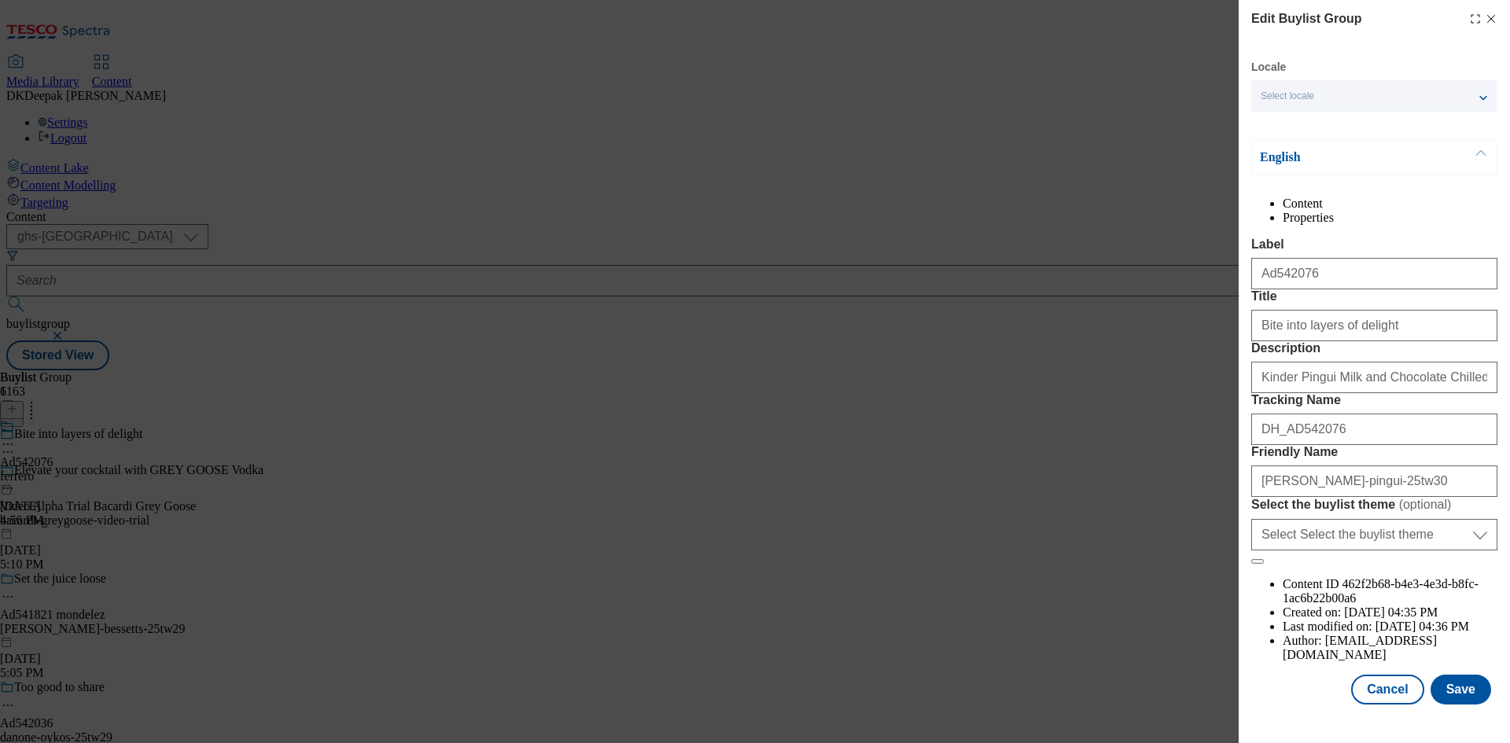
scroll to position [319, 0]
click at [1378, 698] on button "Cancel" at bounding box center [1387, 690] width 72 height 30
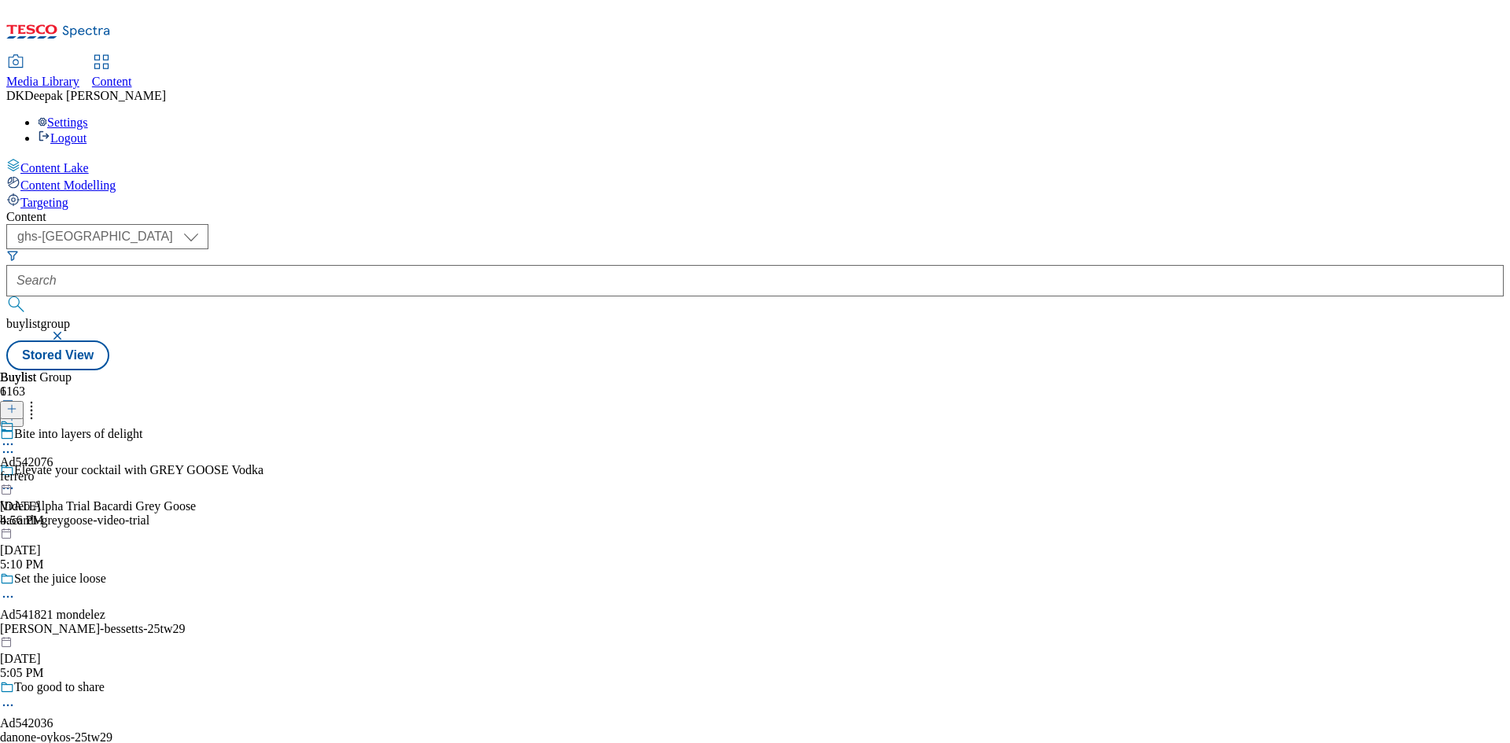
click at [53, 469] on div "ferrero" at bounding box center [26, 476] width 53 height 14
click at [16, 473] on icon at bounding box center [8, 481] width 16 height 16
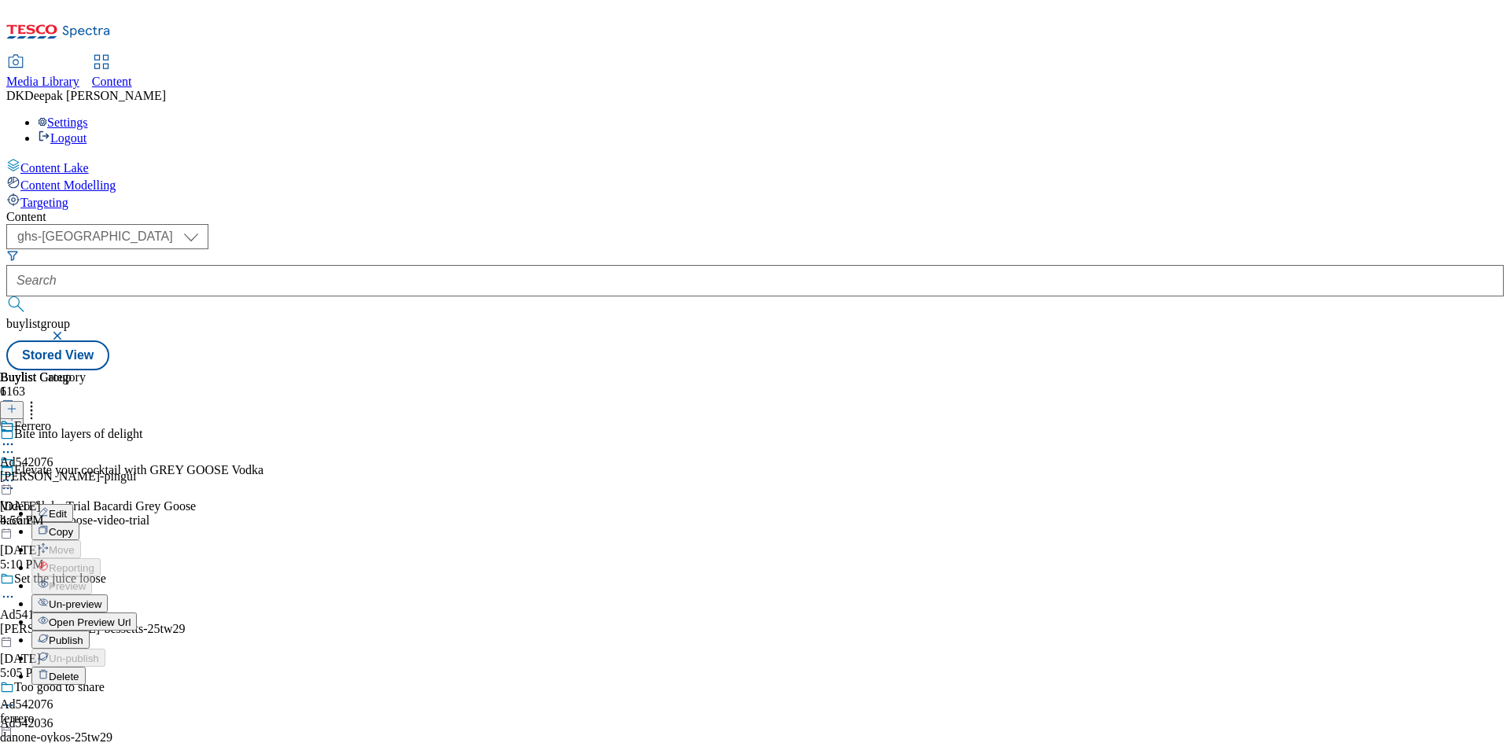
click at [73, 504] on button "Edit" at bounding box center [52, 513] width 42 height 18
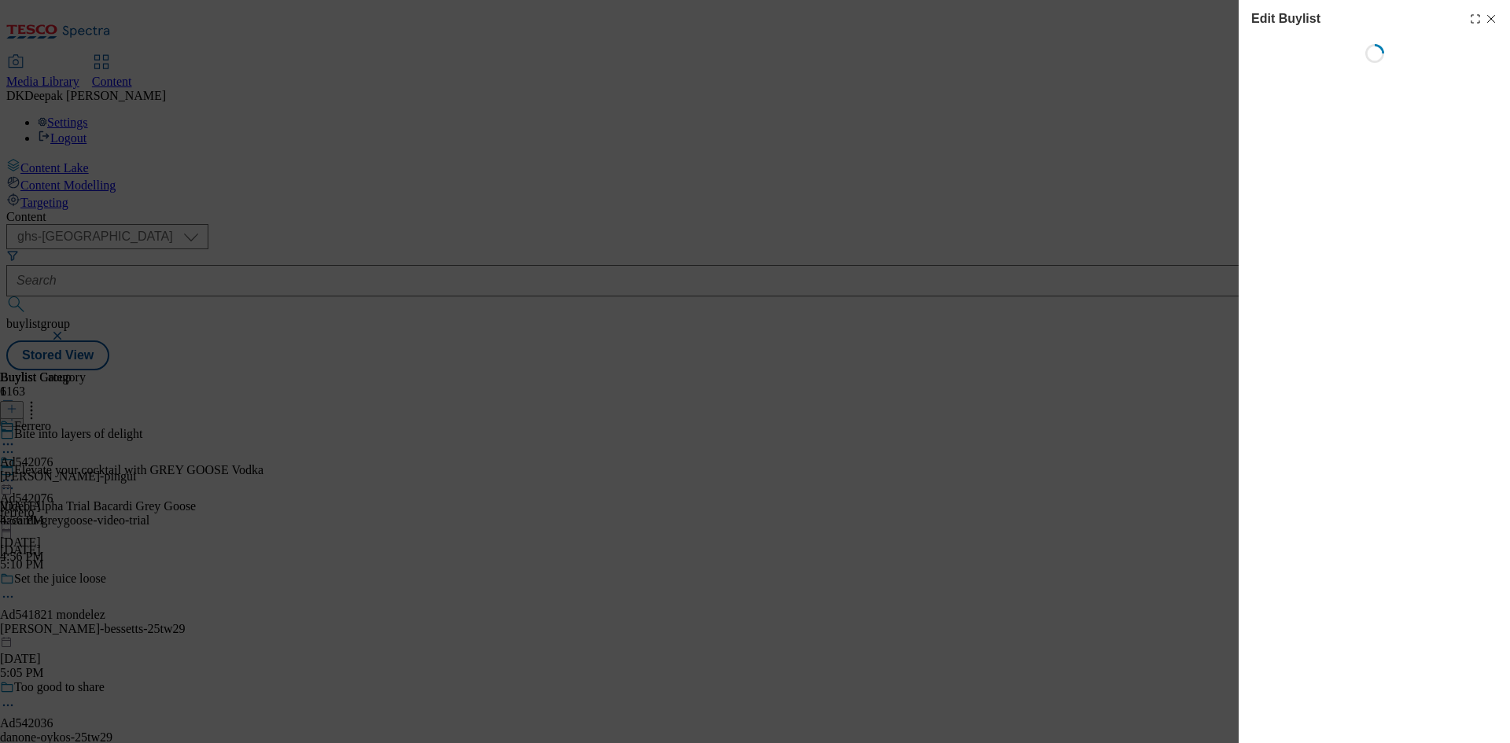
select select "tactical"
select select "supplier funded short term 1-3 weeks"
select select "dunnhumby"
select select "Banner"
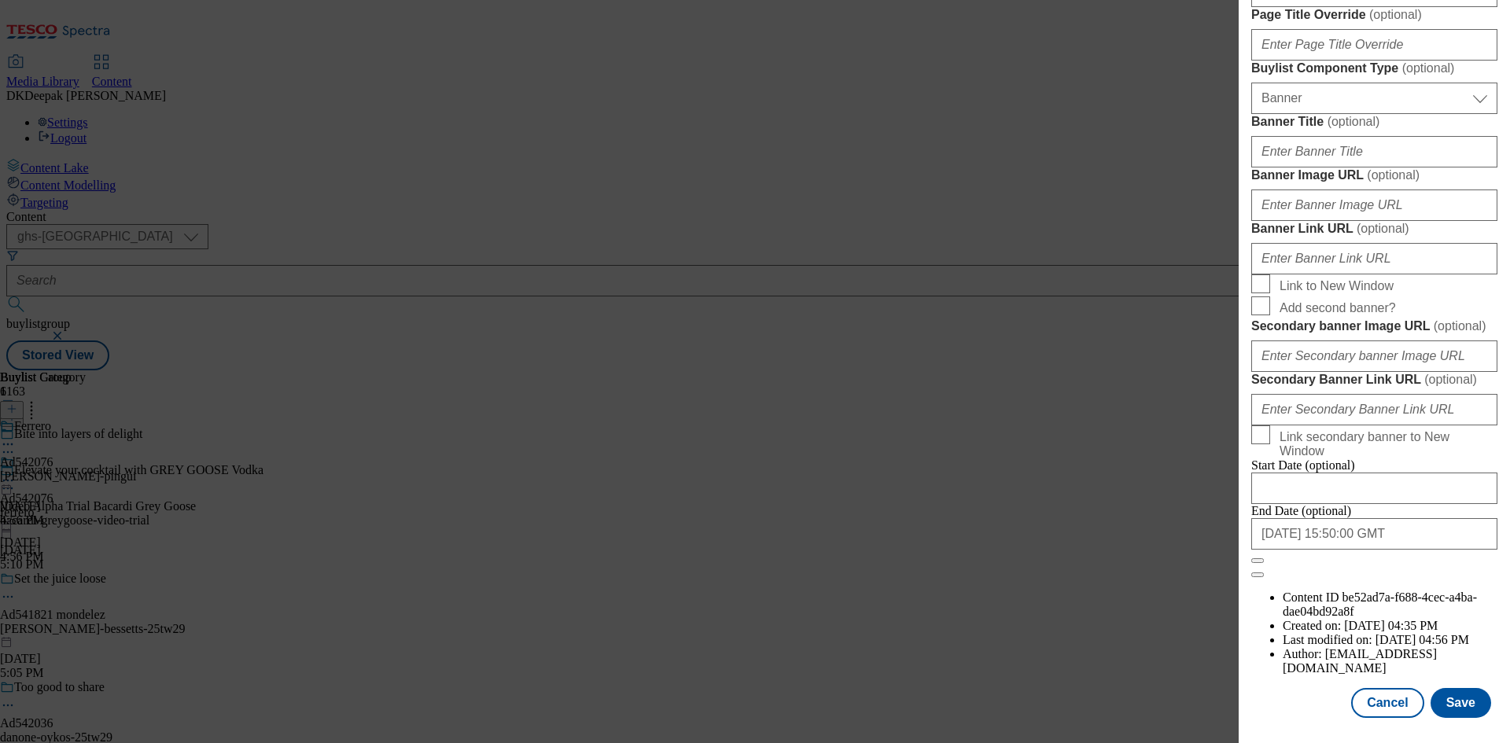
scroll to position [1628, 0]
click at [1380, 688] on button "Cancel" at bounding box center [1387, 703] width 72 height 30
select select "tactical"
select select "supplier funded short term 1-3 weeks"
select select "dunnhumby"
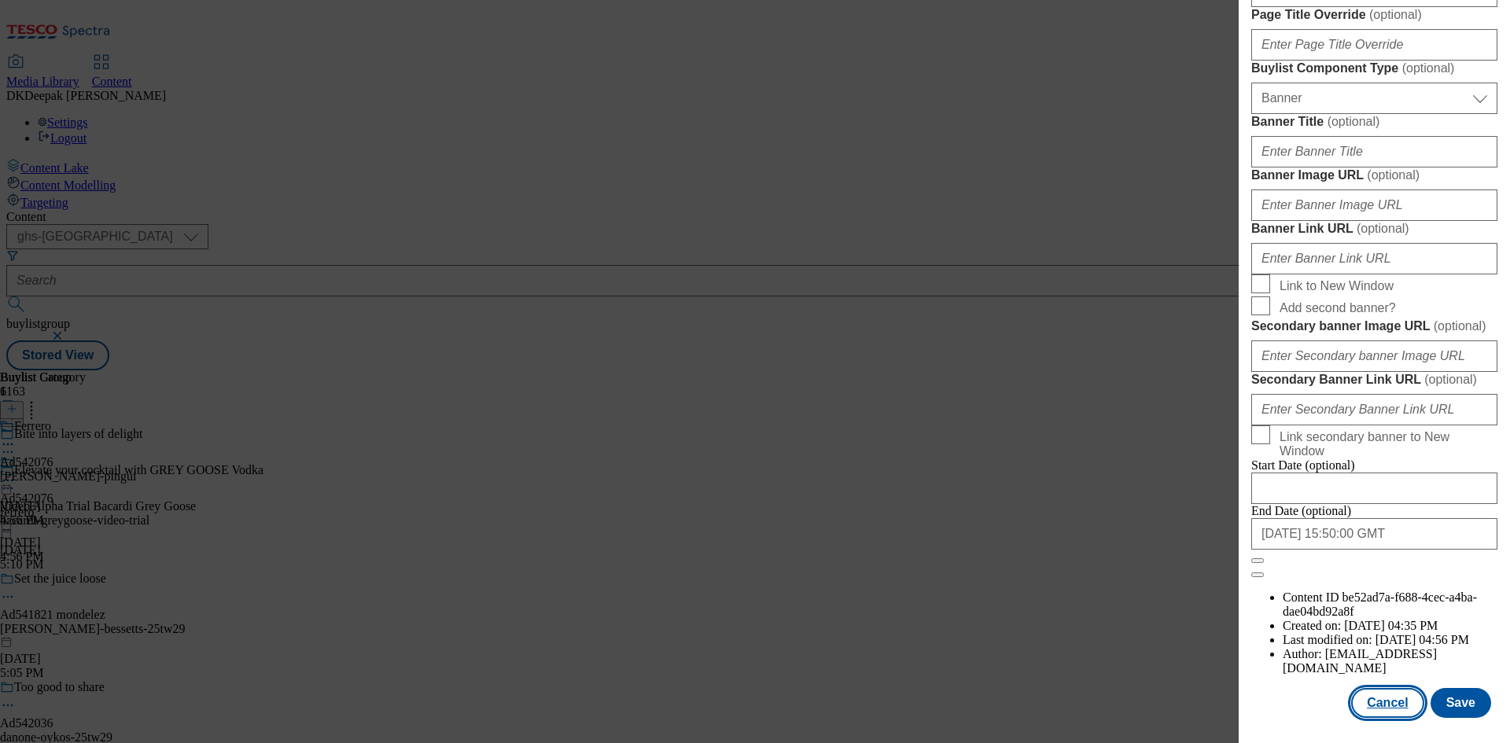
select select "Banner"
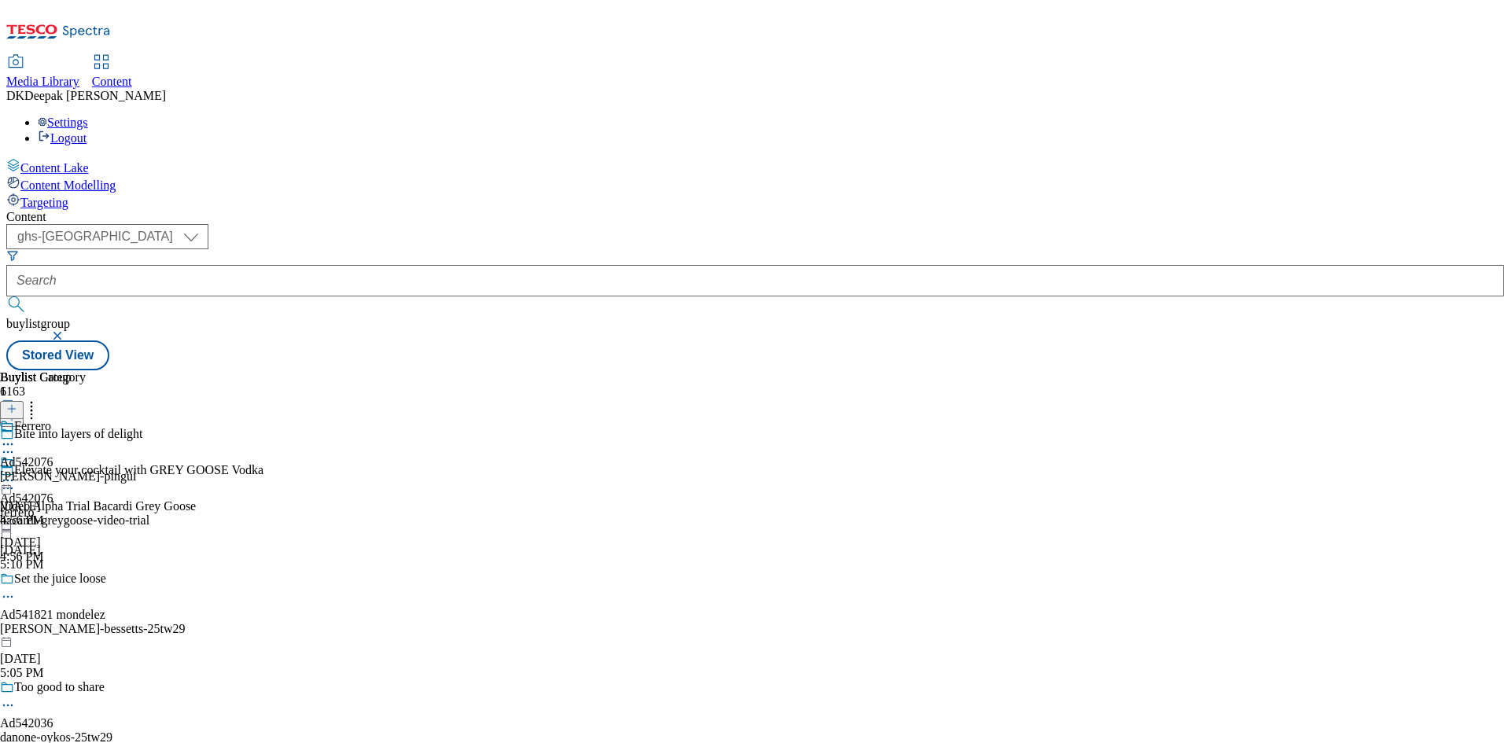
scroll to position [1276, 0]
click at [136, 469] on div "[PERSON_NAME]-pingui" at bounding box center [68, 476] width 136 height 14
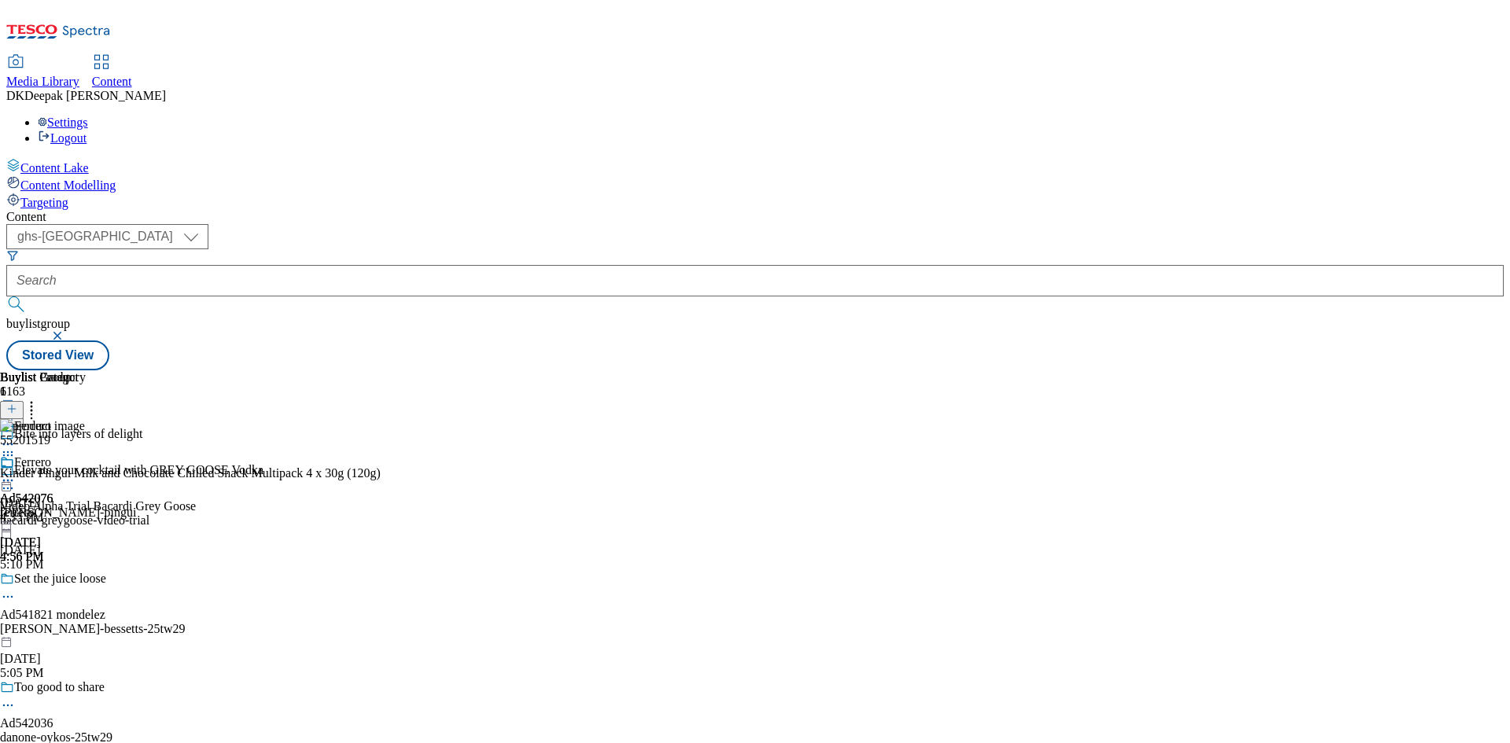
click at [16, 473] on icon at bounding box center [8, 481] width 16 height 16
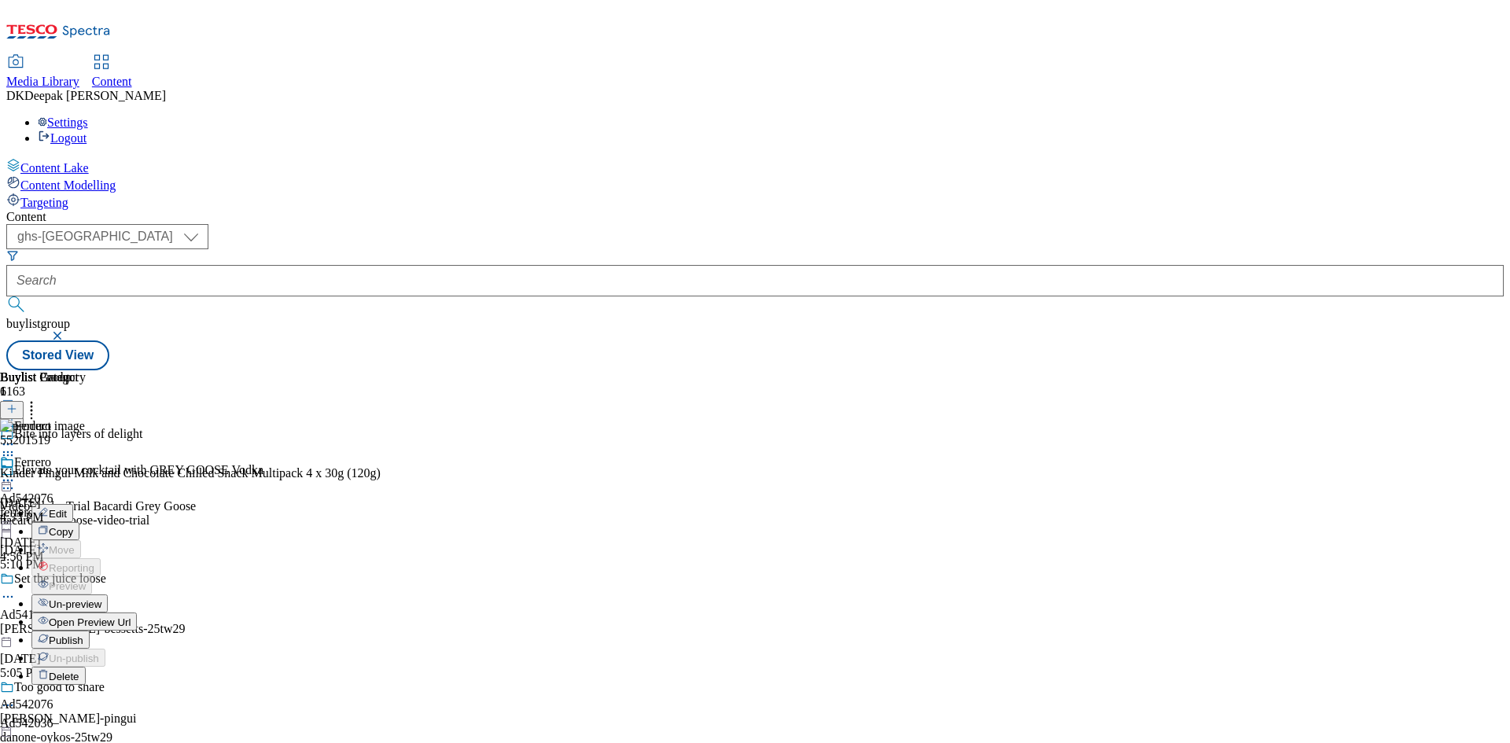
click at [73, 504] on button "Edit" at bounding box center [52, 513] width 42 height 18
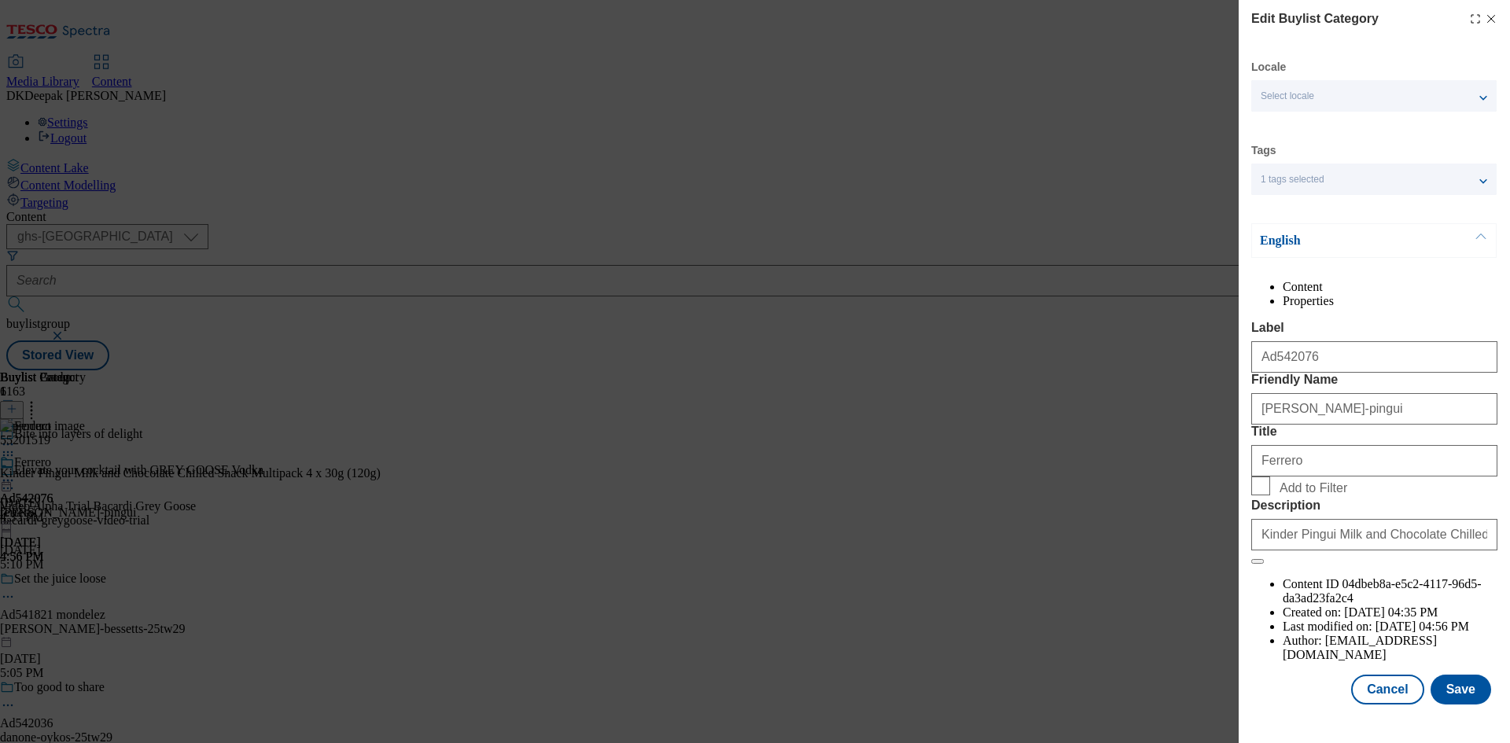
scroll to position [31, 0]
click at [1379, 705] on button "Cancel" at bounding box center [1387, 690] width 72 height 30
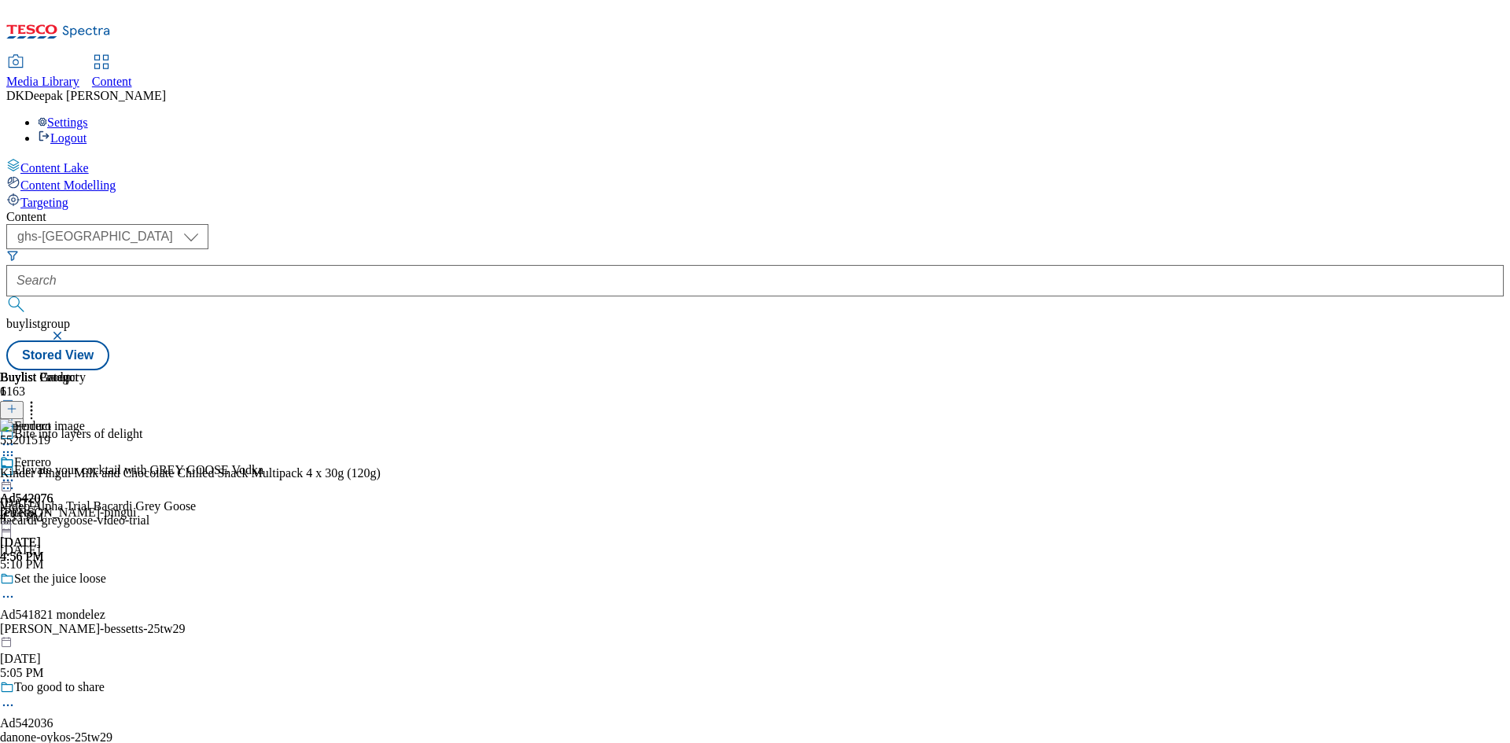
scroll to position [0, 0]
click at [16, 473] on icon at bounding box center [8, 481] width 16 height 16
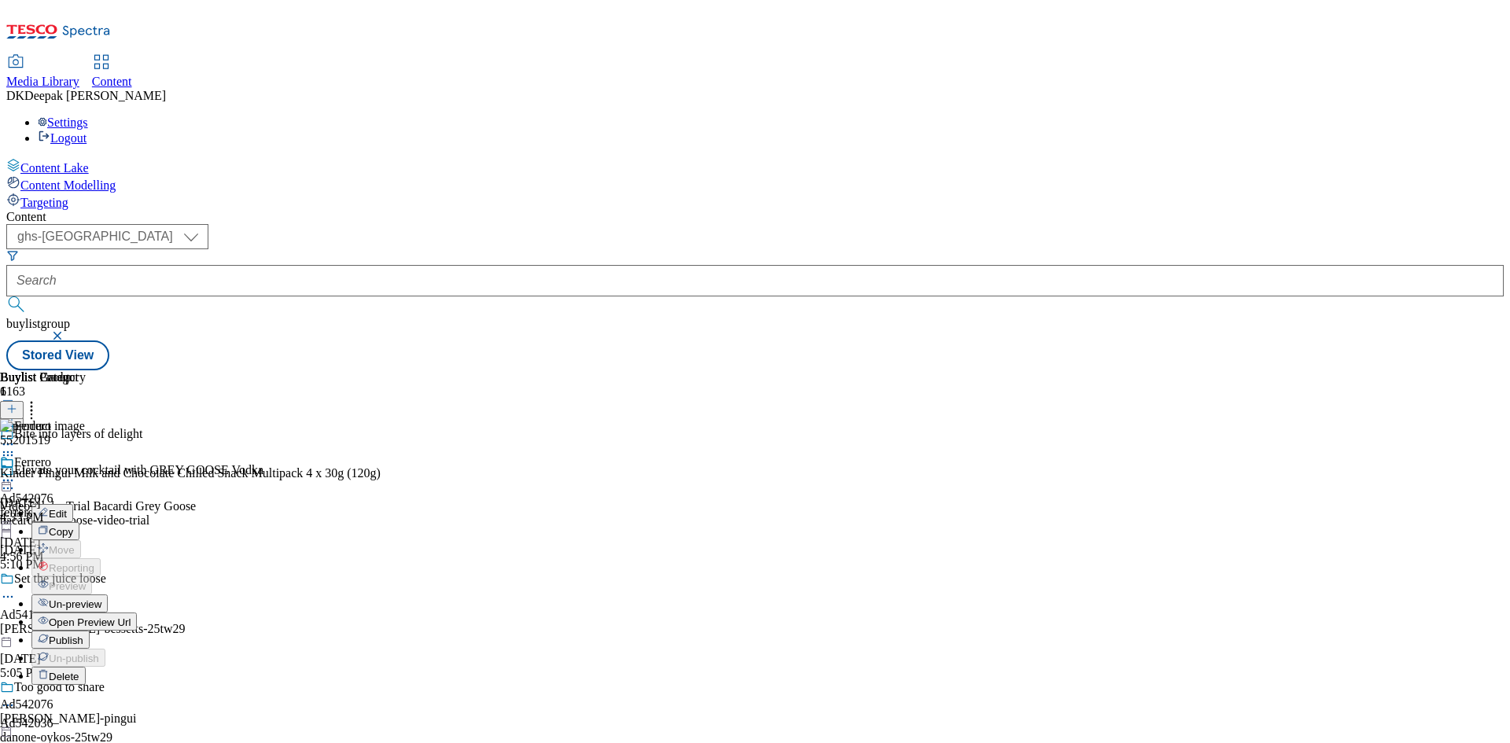
click at [131, 617] on span "Open Preview Url" at bounding box center [90, 623] width 82 height 12
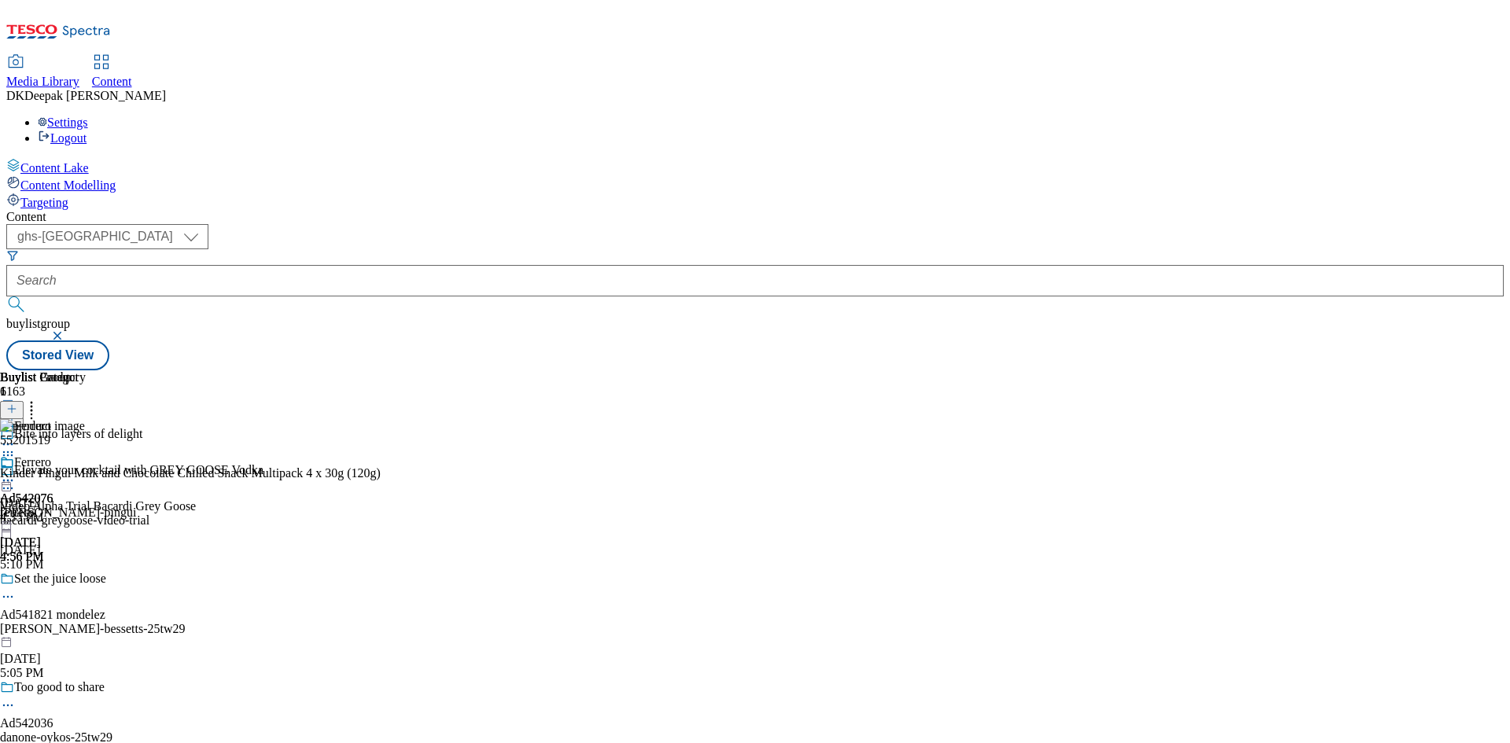
click at [16, 473] on icon at bounding box center [8, 481] width 16 height 16
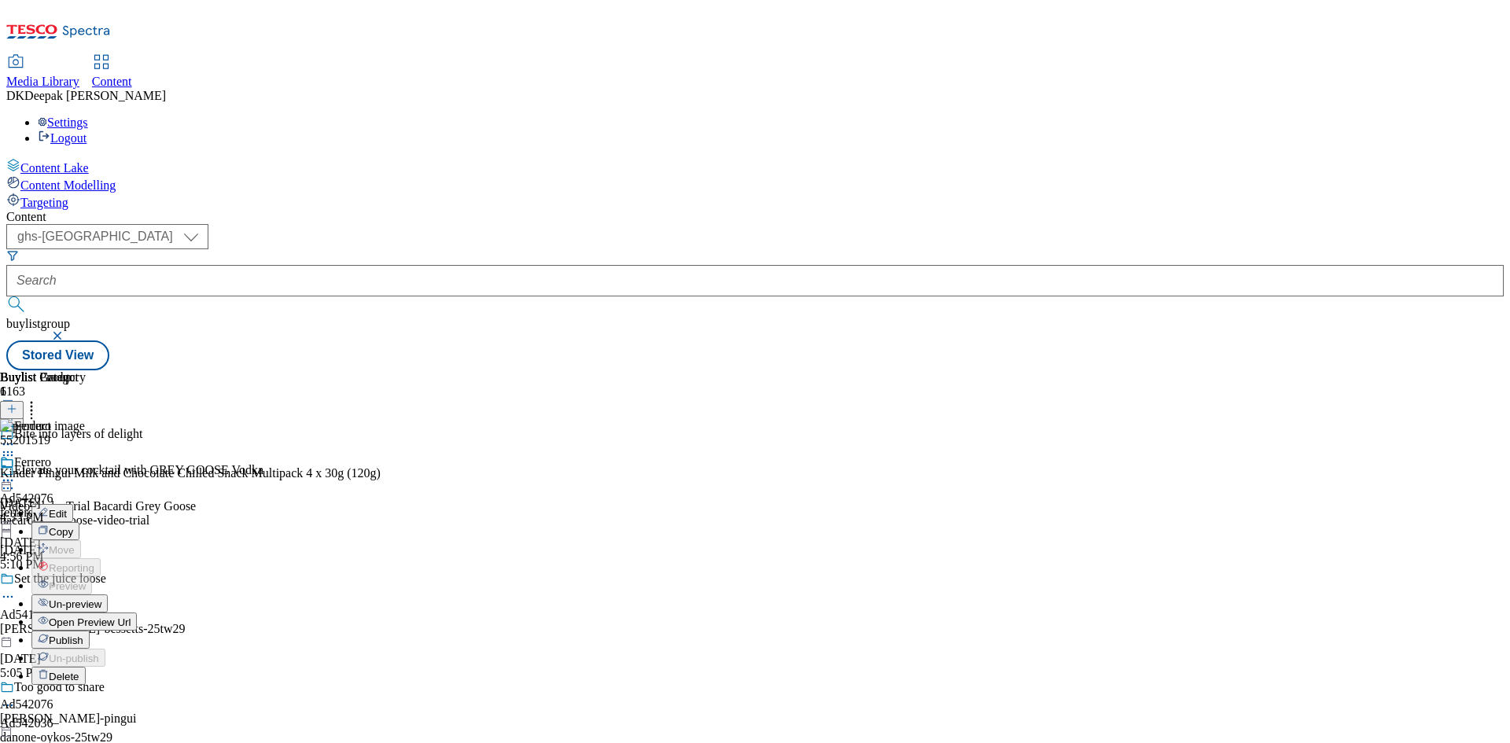
click at [83, 635] on span "Publish" at bounding box center [66, 641] width 35 height 12
